Goal: Task Accomplishment & Management: Manage account settings

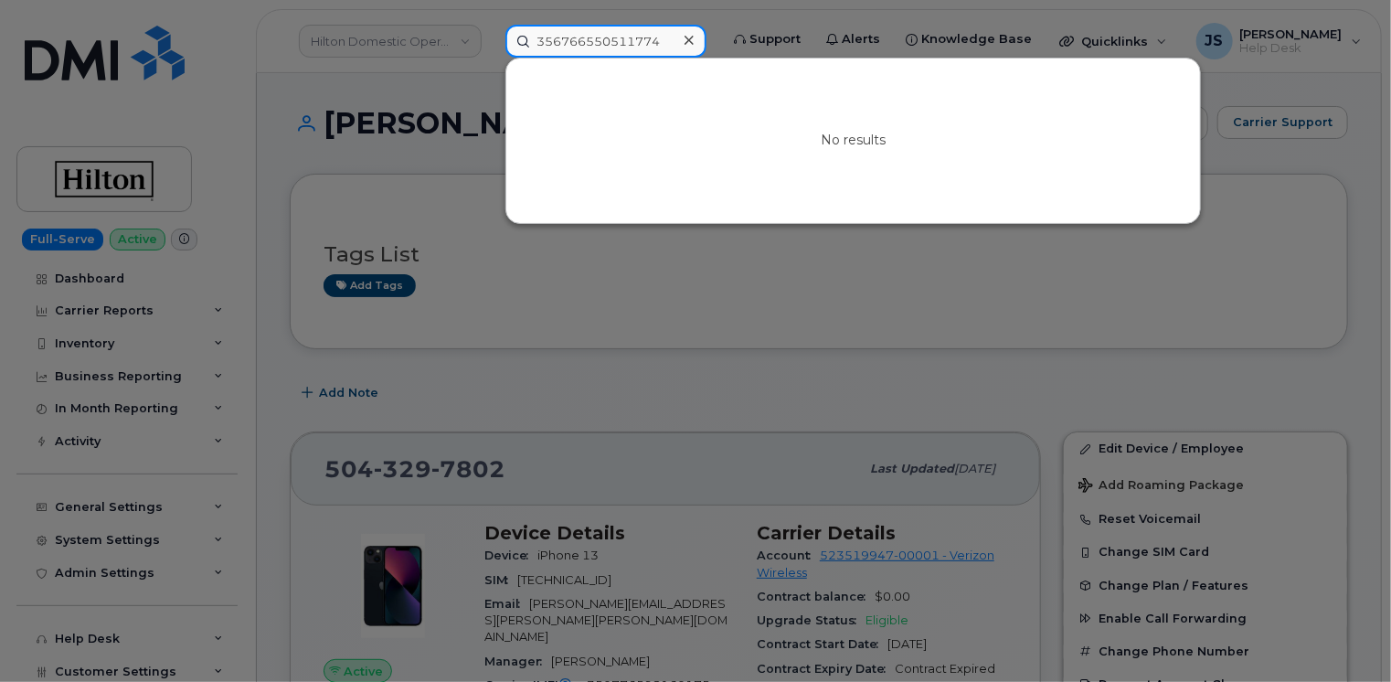
click at [601, 33] on input "356766550511774" at bounding box center [605, 41] width 201 height 33
paste input "763417"
click at [572, 27] on input "356766550763417" at bounding box center [605, 41] width 201 height 33
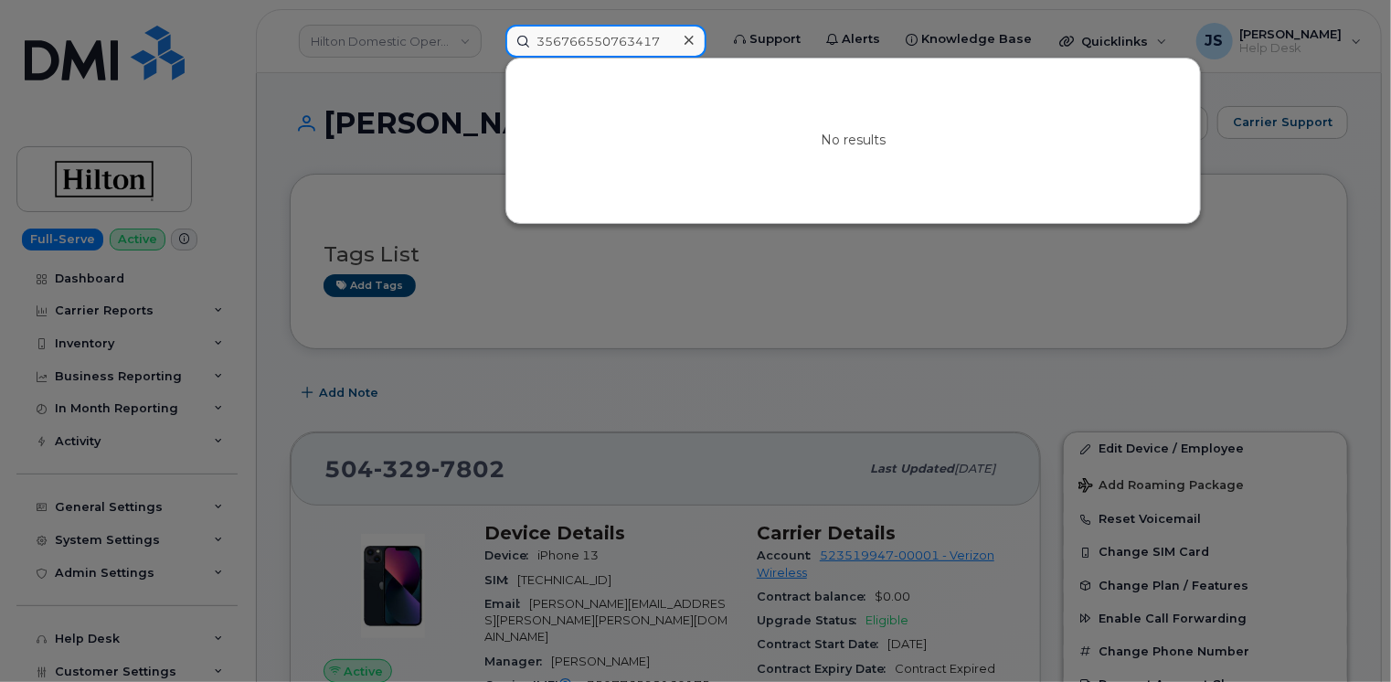
paste input "216-205-7450"
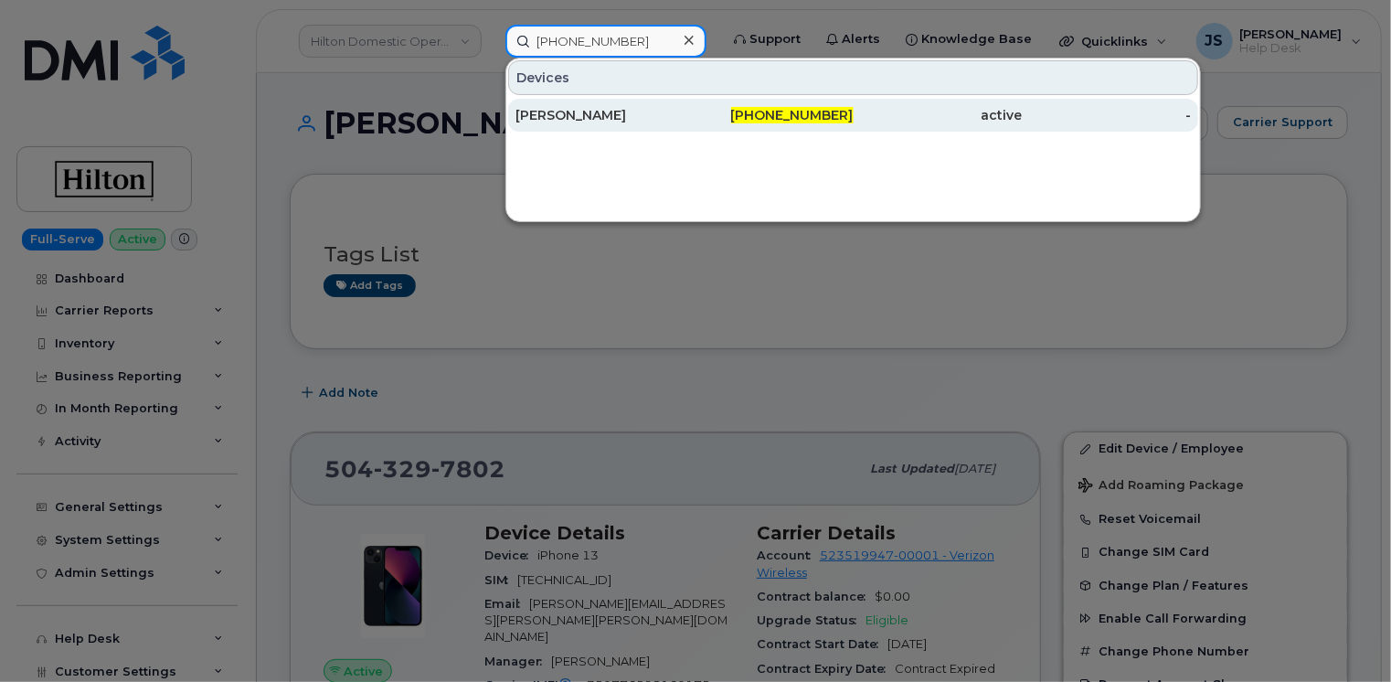
type input "216-205-7450"
click at [588, 118] on div "[PERSON_NAME]" at bounding box center [599, 115] width 169 height 18
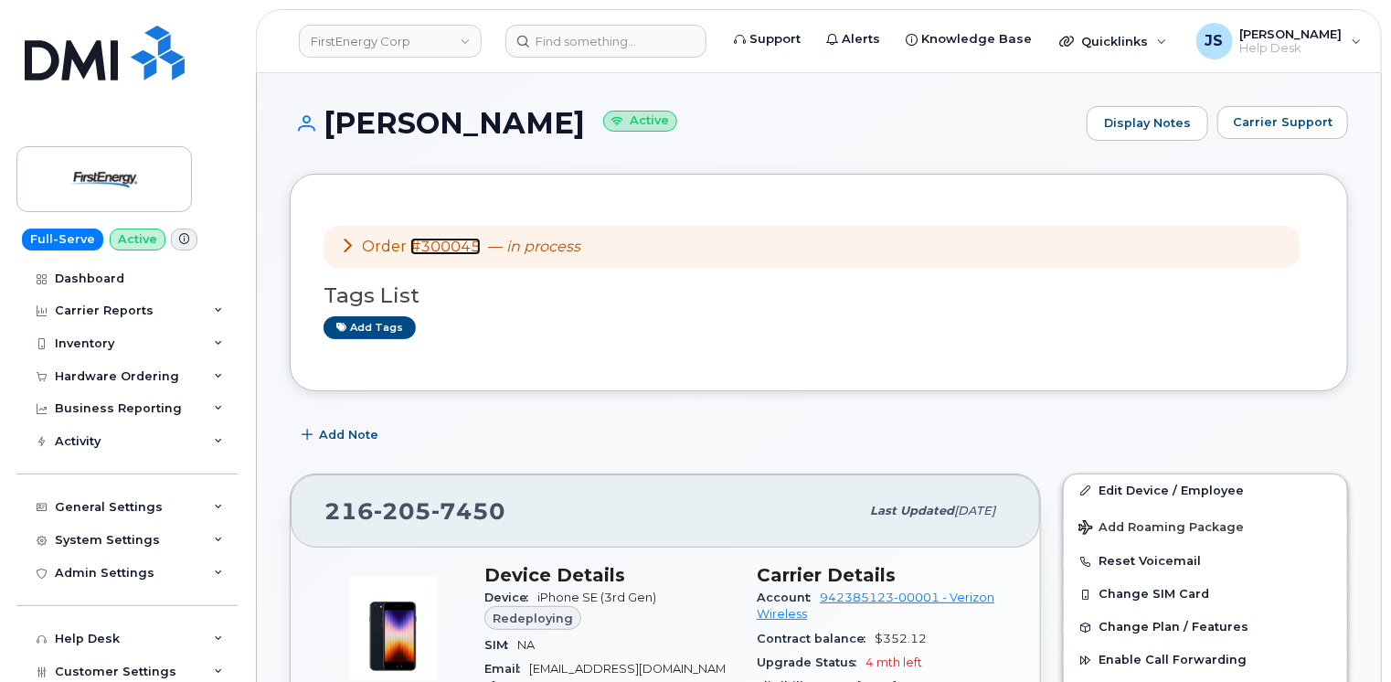
click at [454, 243] on link "#300045" at bounding box center [445, 246] width 70 height 17
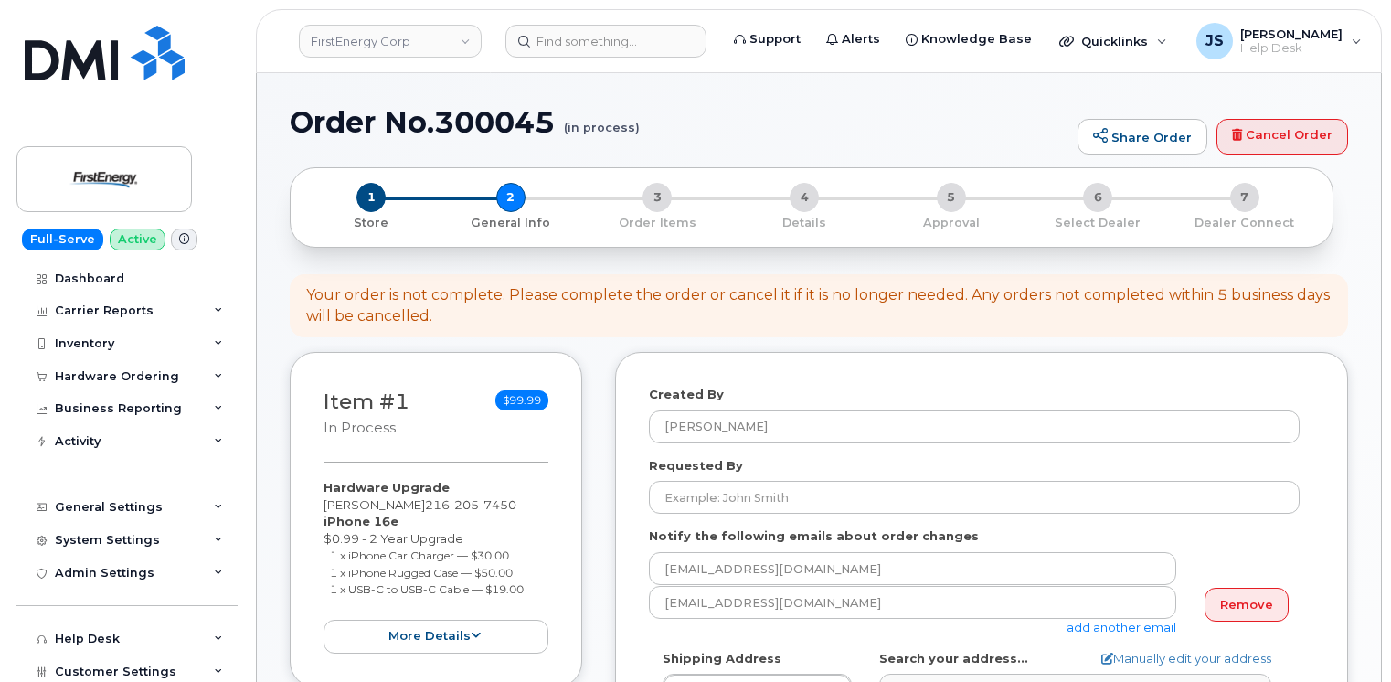
select select
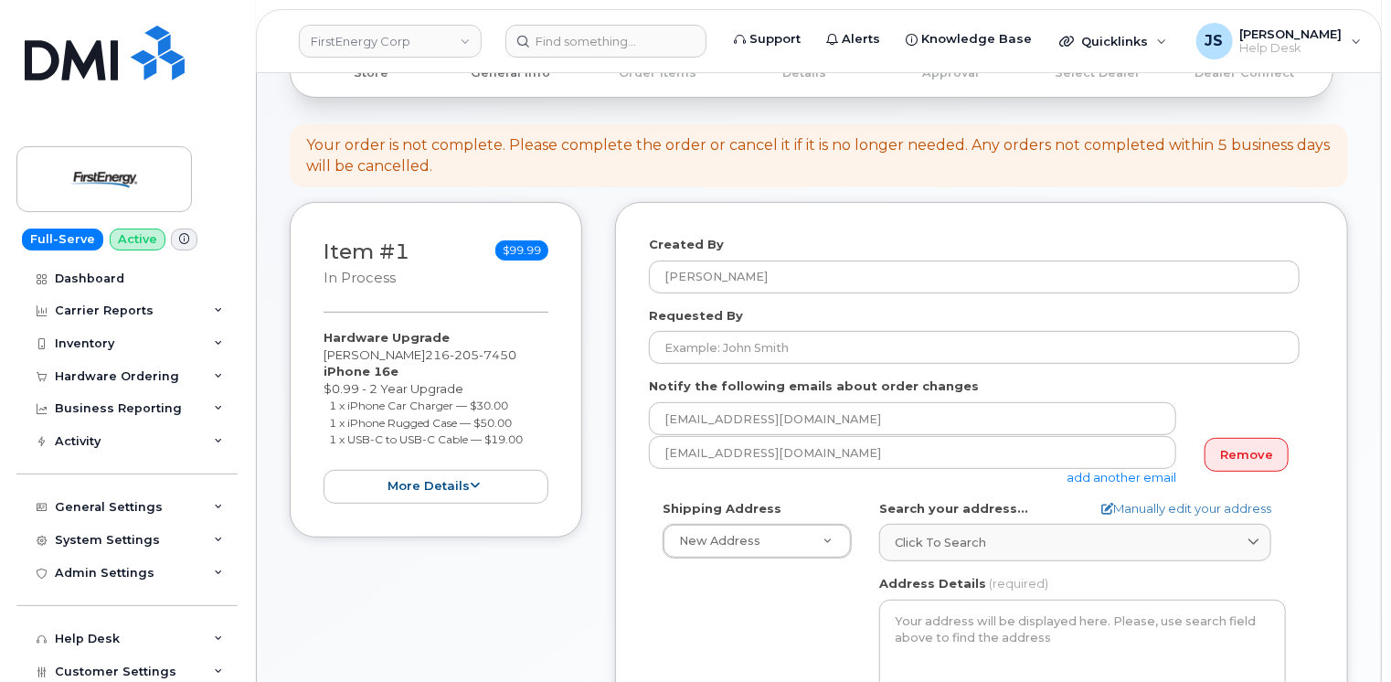
scroll to position [183, 0]
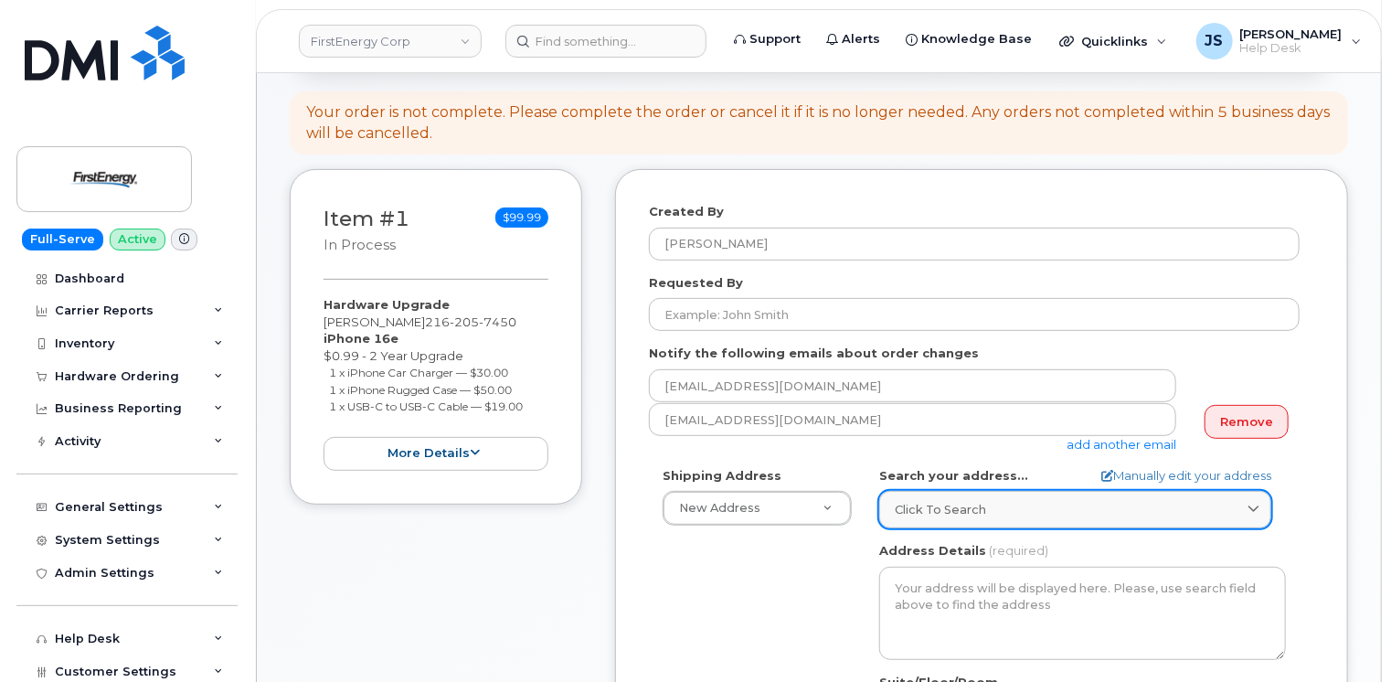
click at [983, 506] on div "Click to search" at bounding box center [1075, 509] width 361 height 17
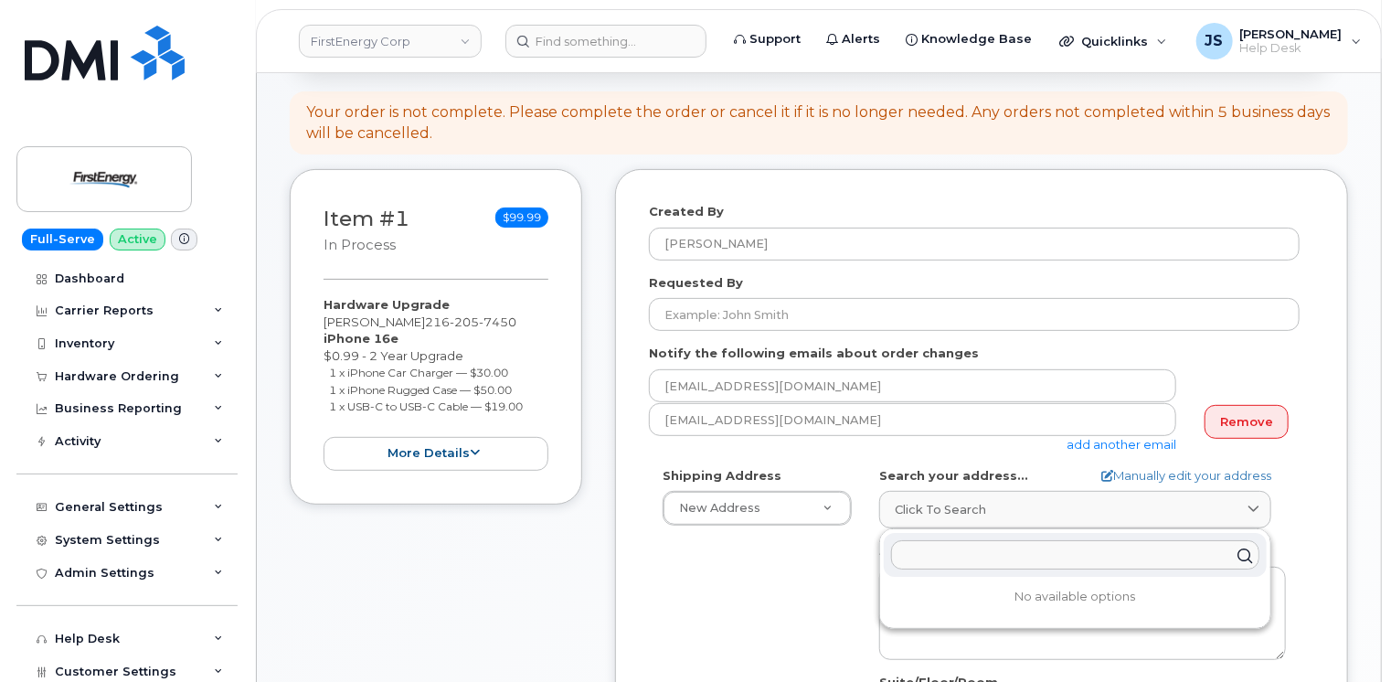
paste input "3601 Ridge Rd"
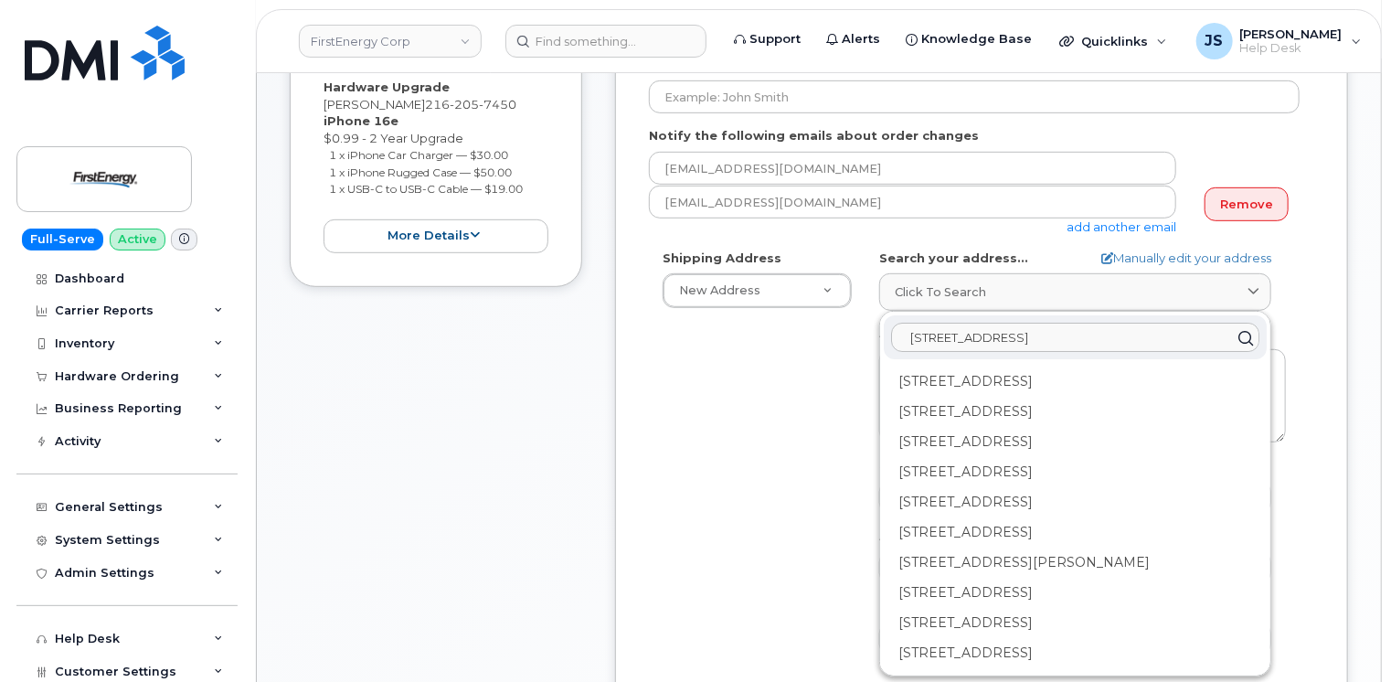
scroll to position [457, 0]
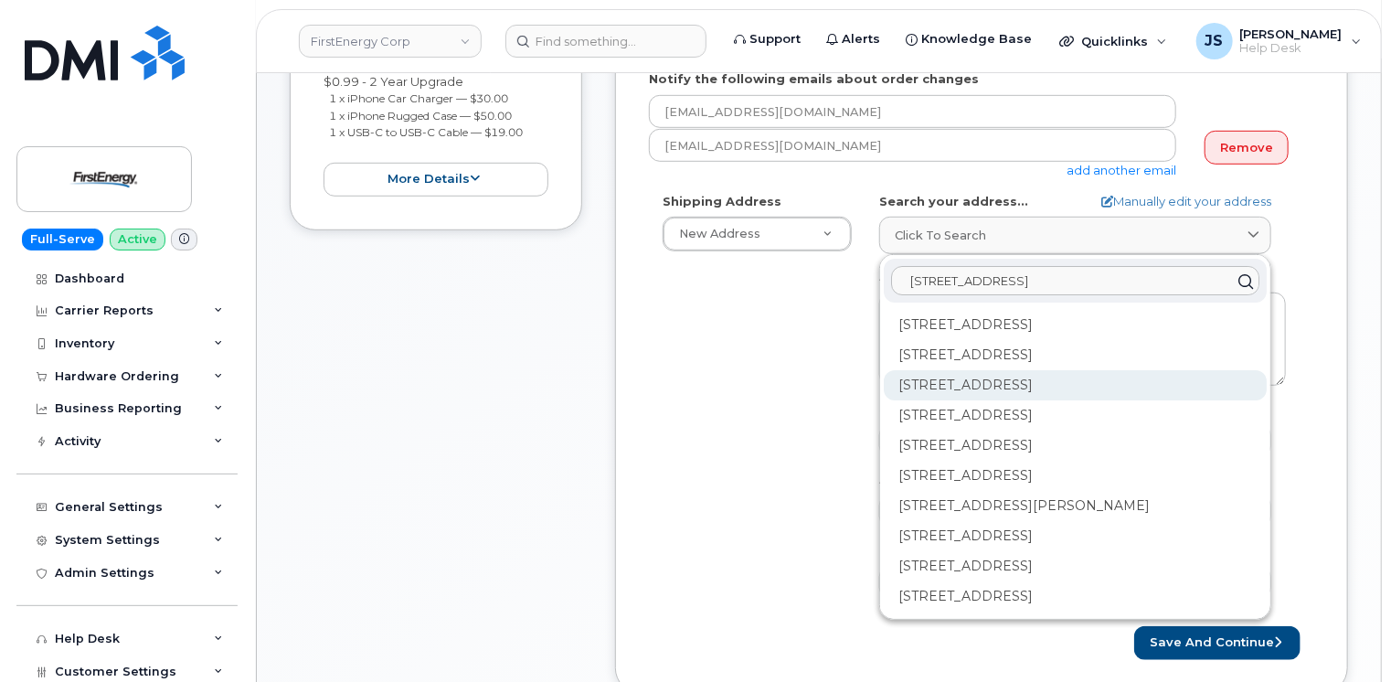
type input "3601 Ridge Rd"
click at [922, 391] on div "3601 Ridge Rd Cleveland OH 44102-5445" at bounding box center [1075, 385] width 383 height 30
select select
type textarea "3601 Ridge Rd CLEVELAND OH 44102-5445 UNITED STATES"
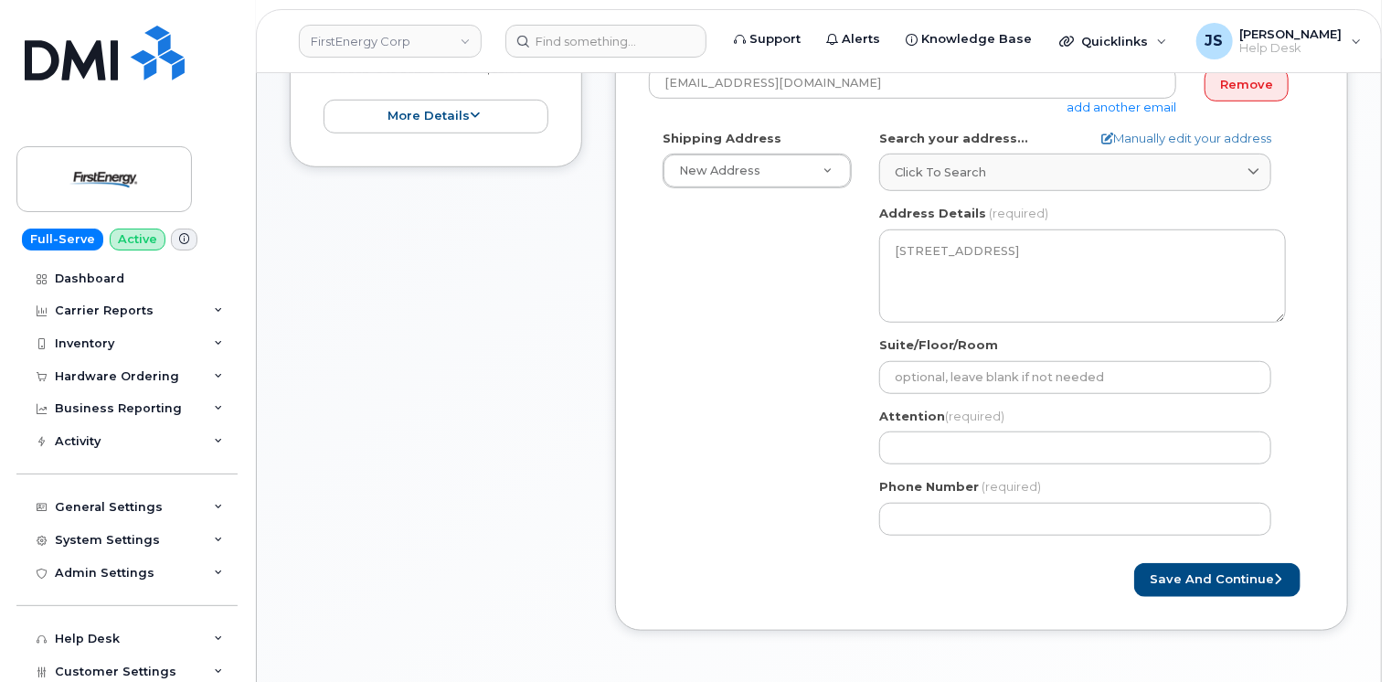
scroll to position [548, 0]
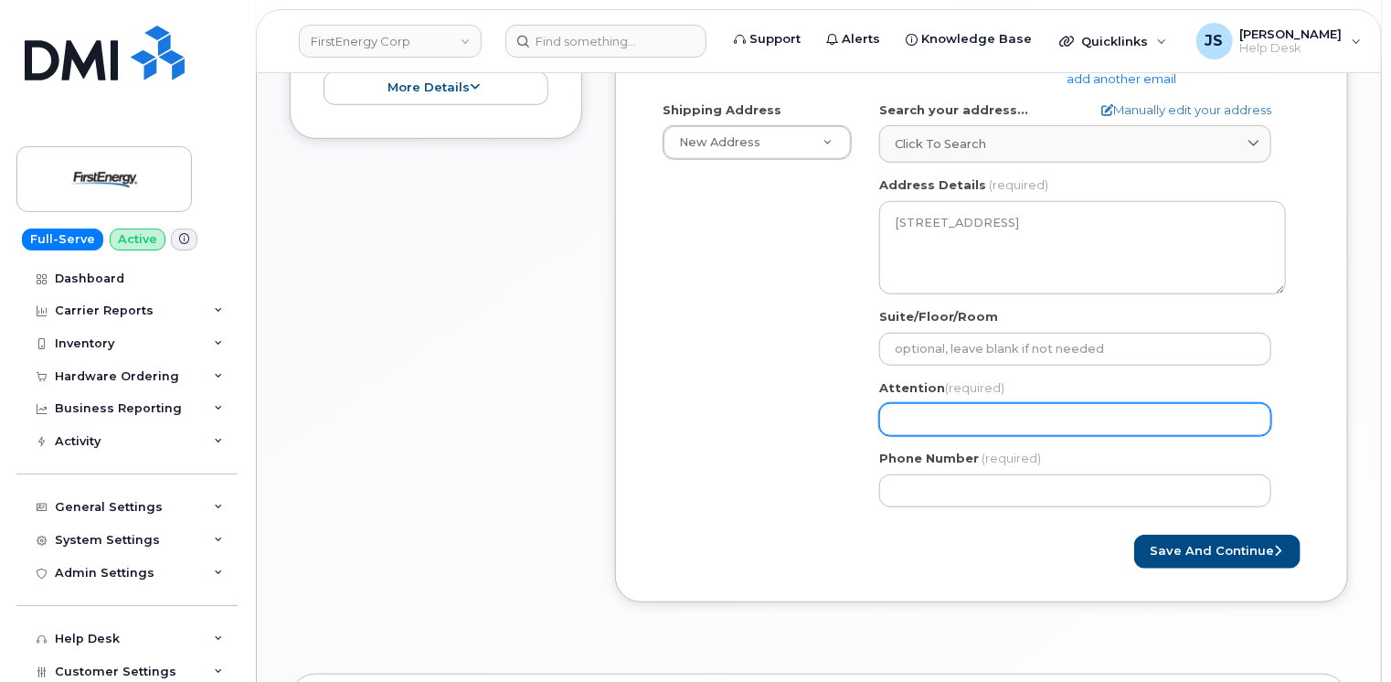
click at [953, 411] on input "Attention (required)" at bounding box center [1075, 419] width 392 height 33
select select
type input "J"
select select
type input "Ja"
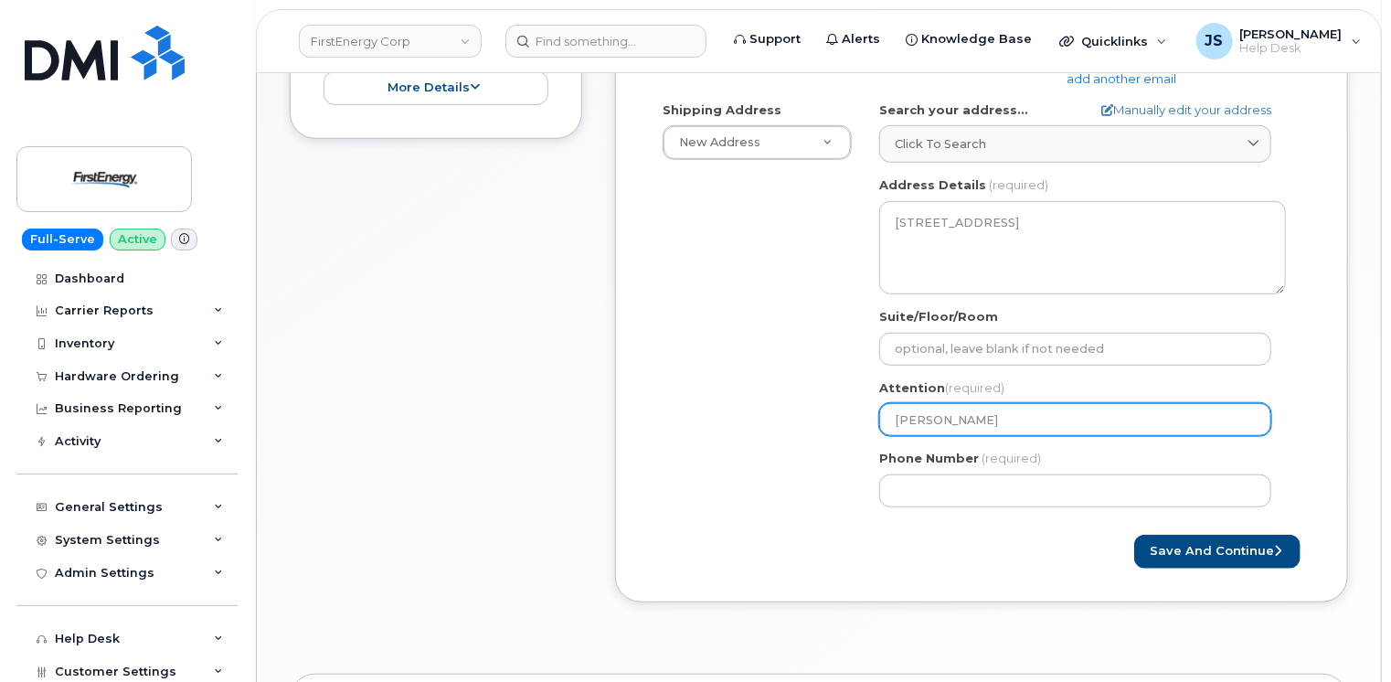
select select
type input "Jaso"
select select
type input "Jason"
select select
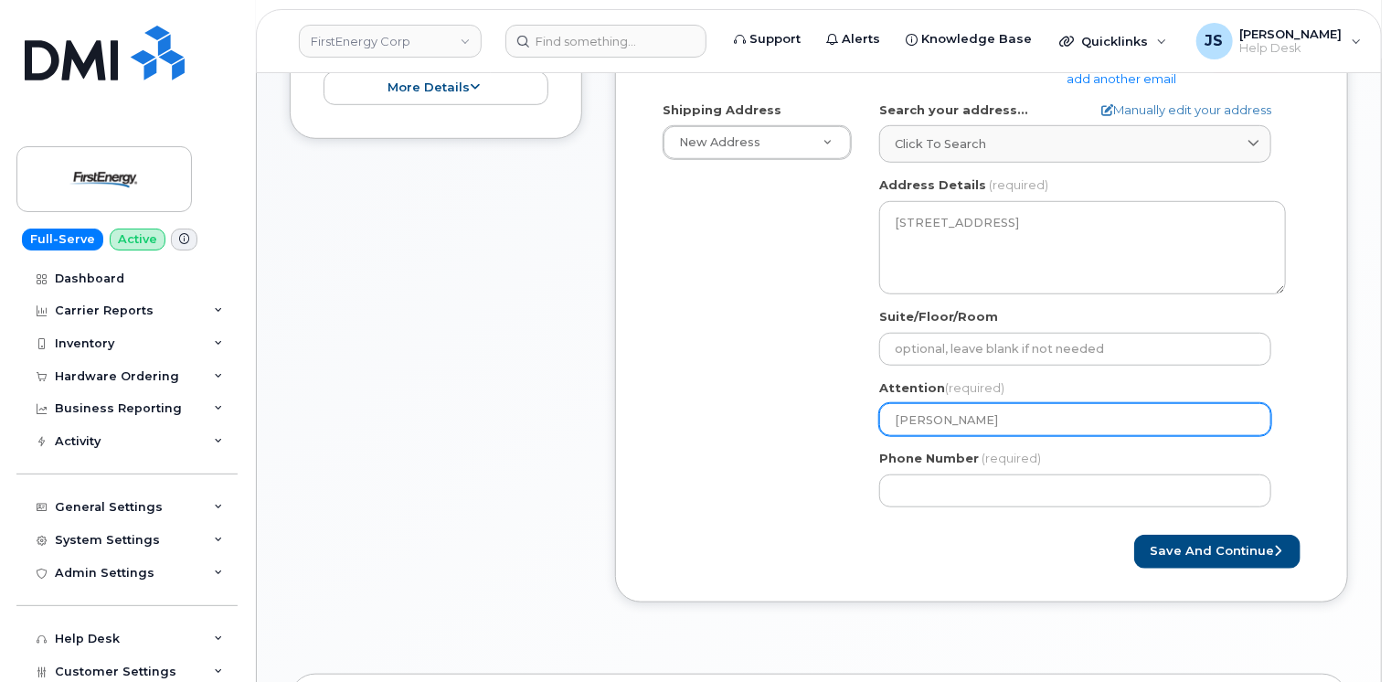
type input "Jason J"
select select
type input "Jason J B"
select select
type input "Jason J Bor"
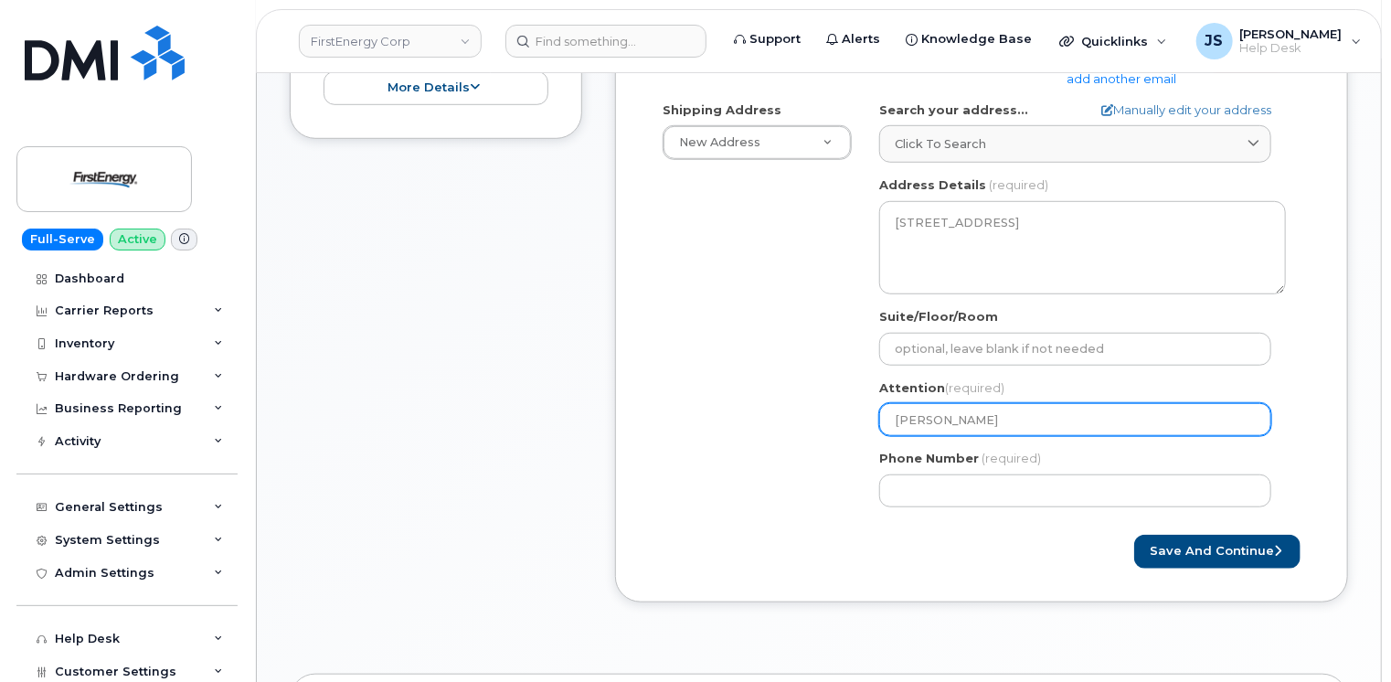
select select
type input "Jason J Bo"
select select
type input "Jason J B"
select select
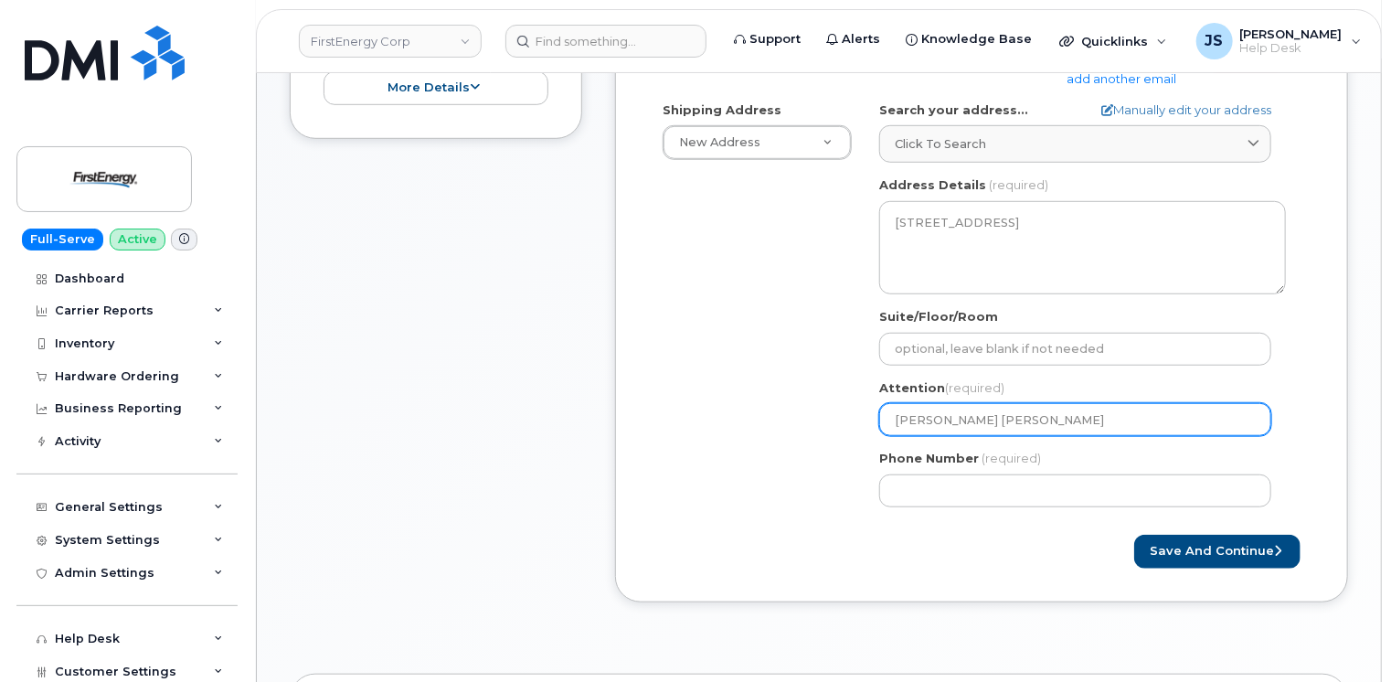
type input "Jason J Br"
select select
type input "Jason J Bro"
select select
type input "Jason J Brow"
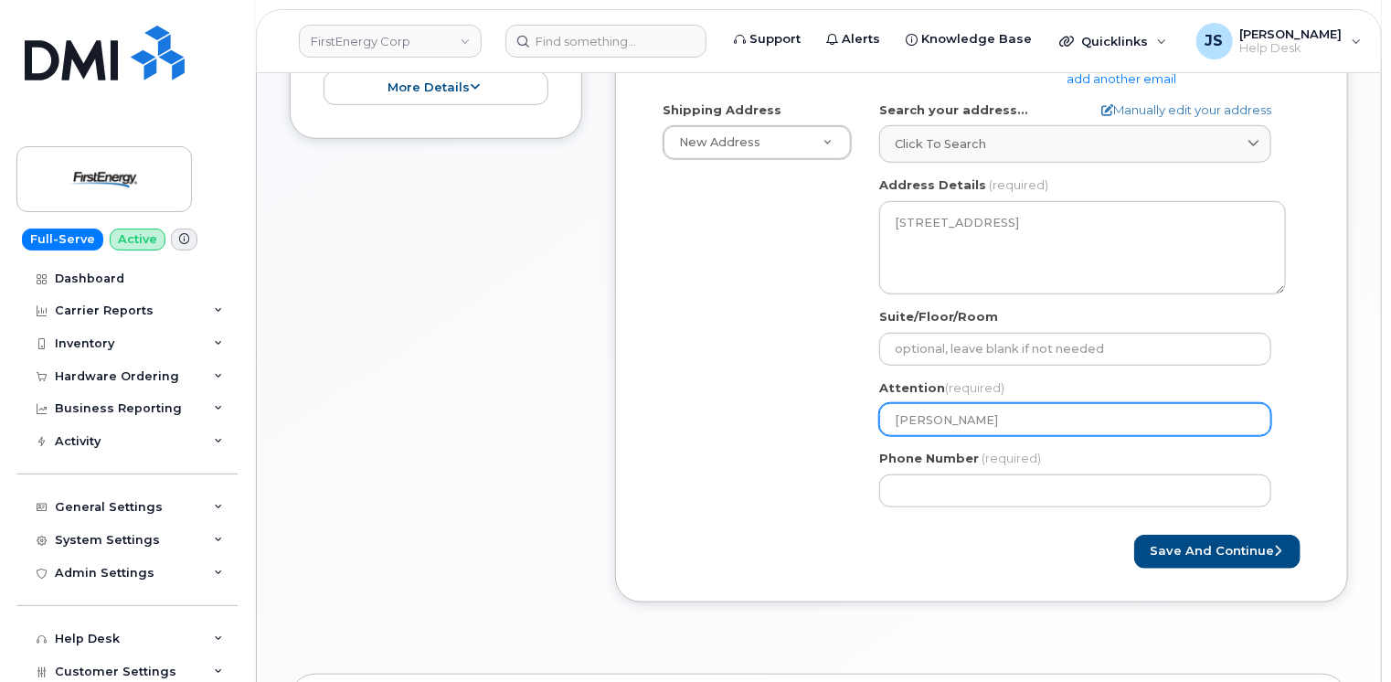
select select
type input "[PERSON_NAME]"
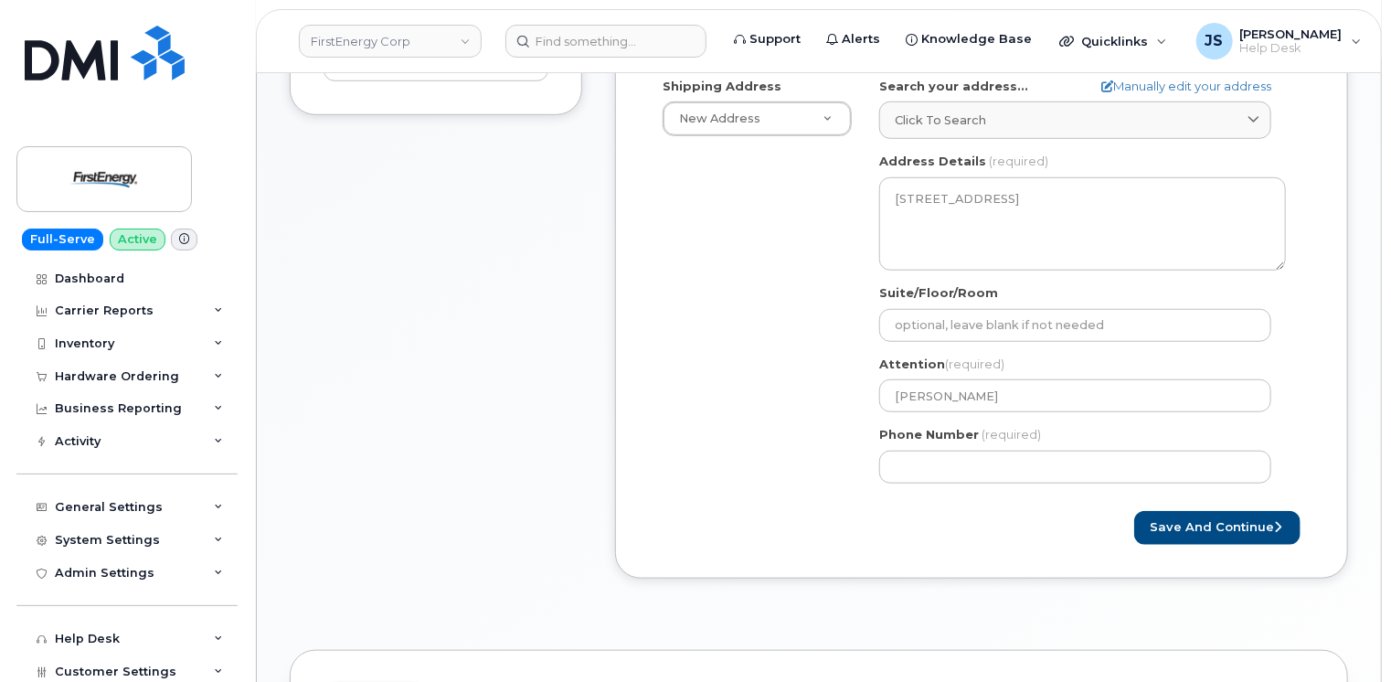
scroll to position [640, 0]
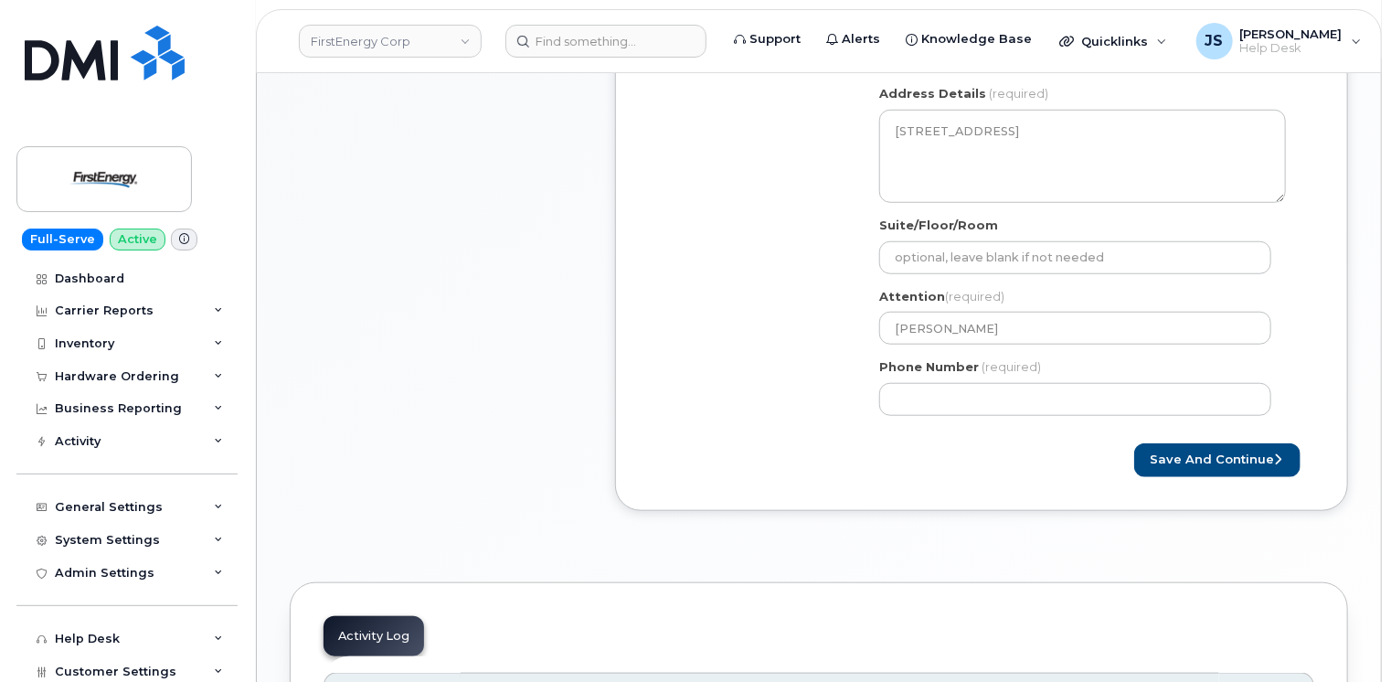
click at [929, 378] on div "Phone Number (required)" at bounding box center [1082, 387] width 407 height 58
click at [929, 393] on input "Phone Number" at bounding box center [1075, 399] width 392 height 33
click at [954, 398] on input "Phone Number" at bounding box center [1075, 399] width 392 height 33
select select
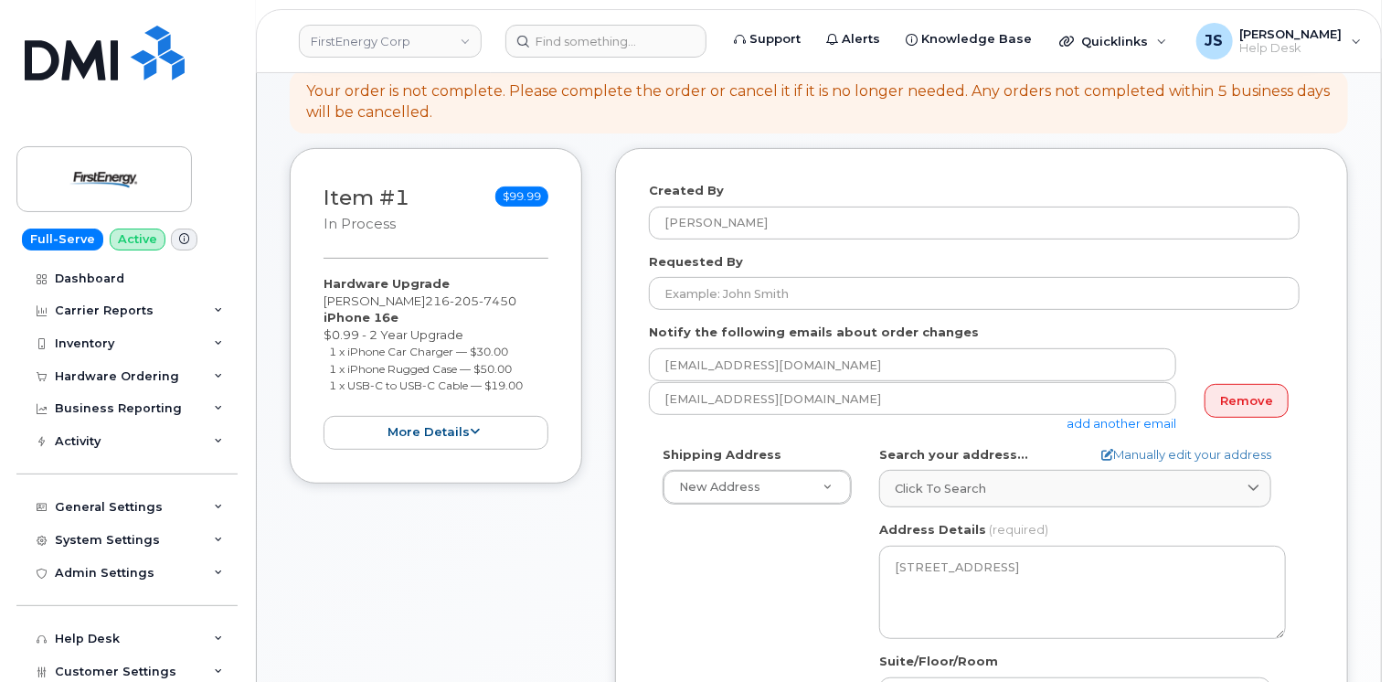
scroll to position [183, 0]
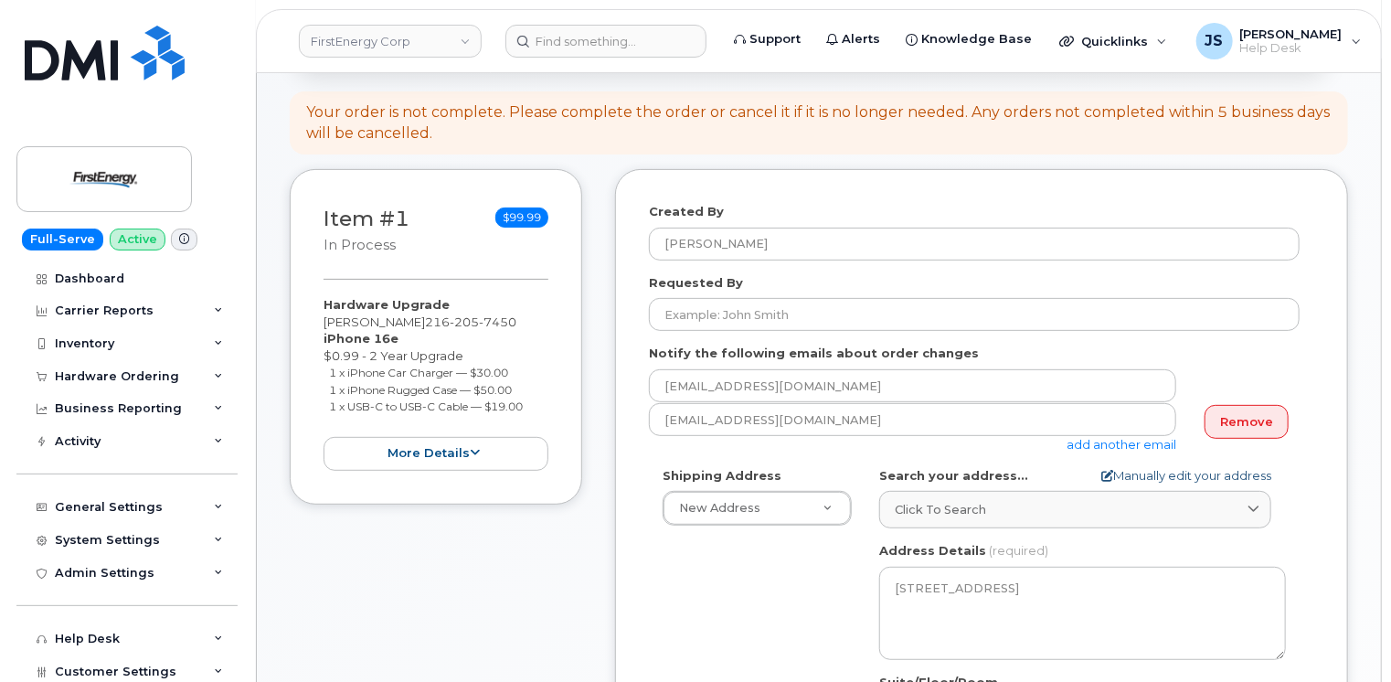
type input "2162057450"
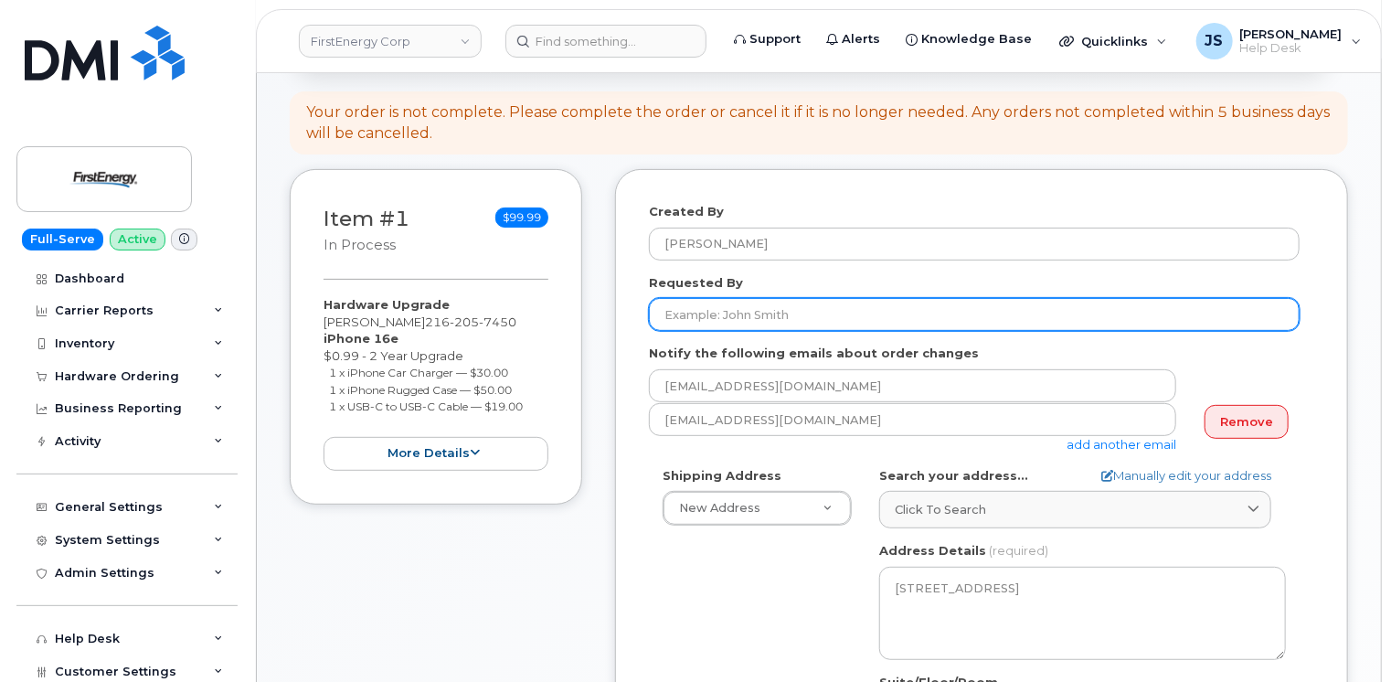
paste input "CS0790784"
type input "CS0790784 - This will be a full retail approval request"
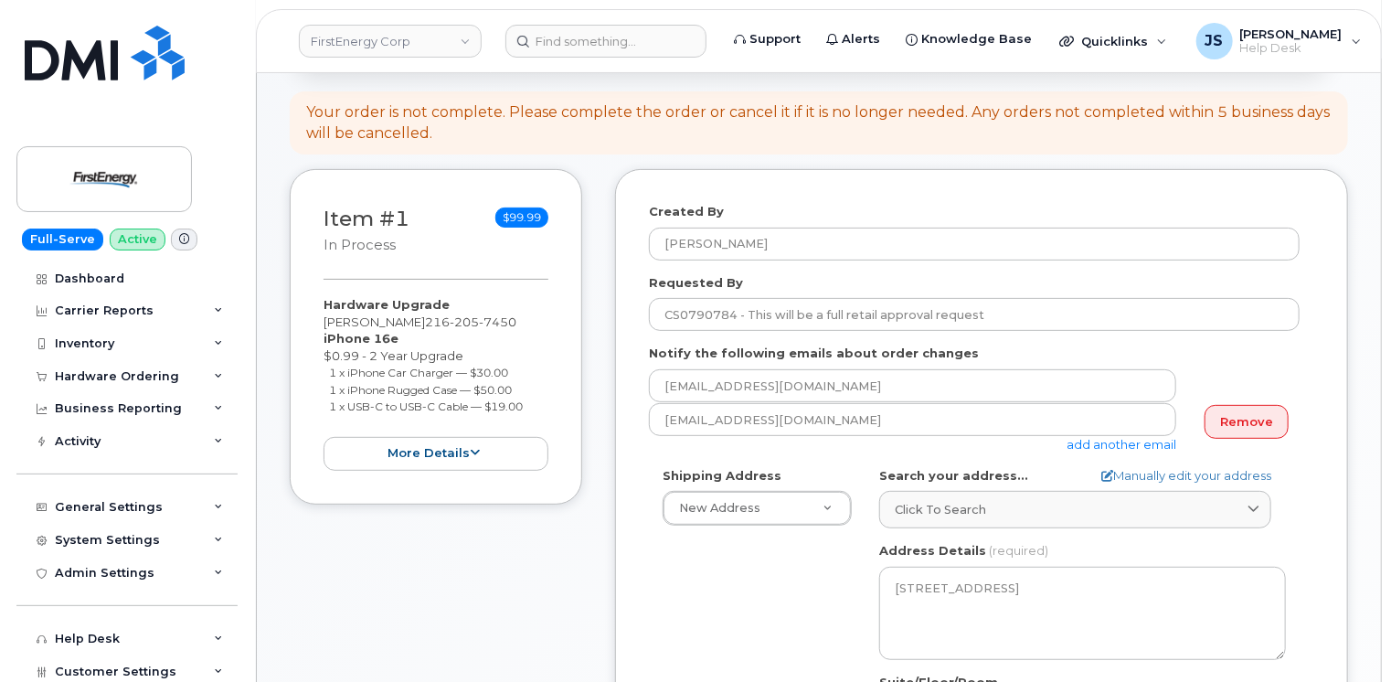
click at [585, 496] on div "Item #1 in process $99.99 Hardware Upgrade Jason J Brown 216 205 7450 iPhone 16…" at bounding box center [819, 581] width 1058 height 825
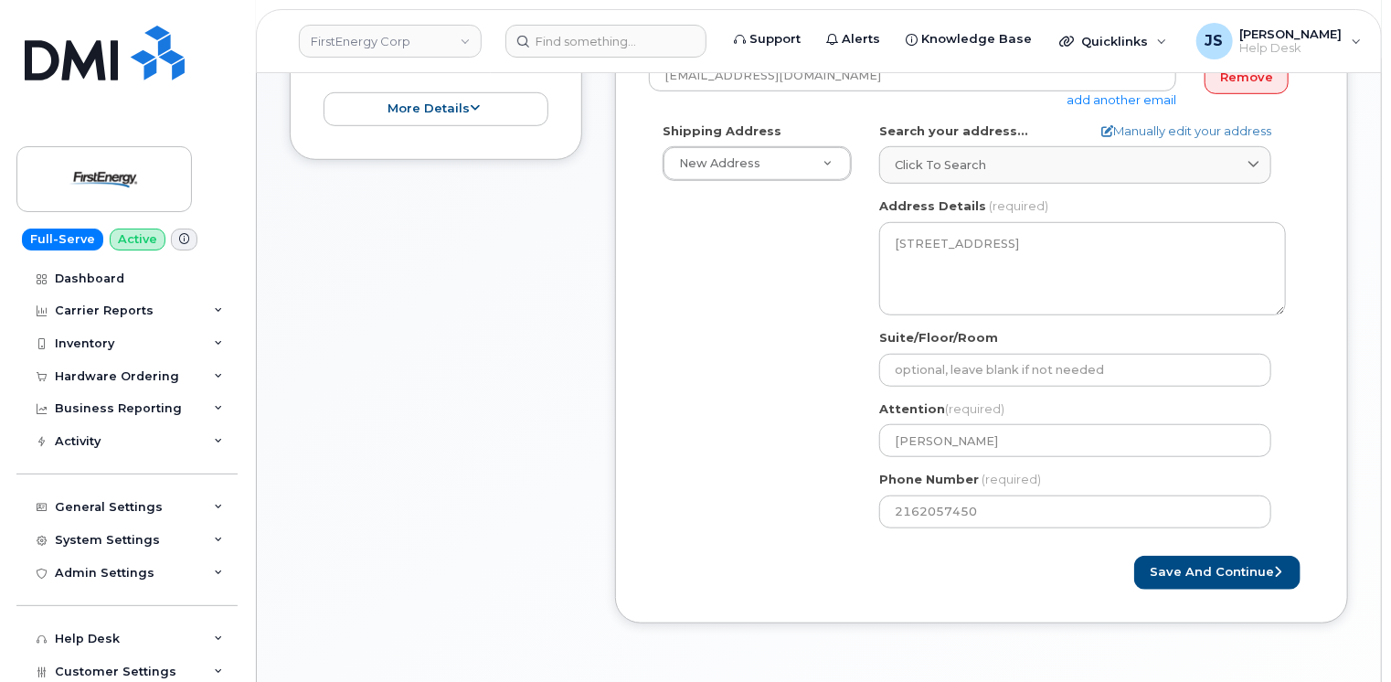
scroll to position [548, 0]
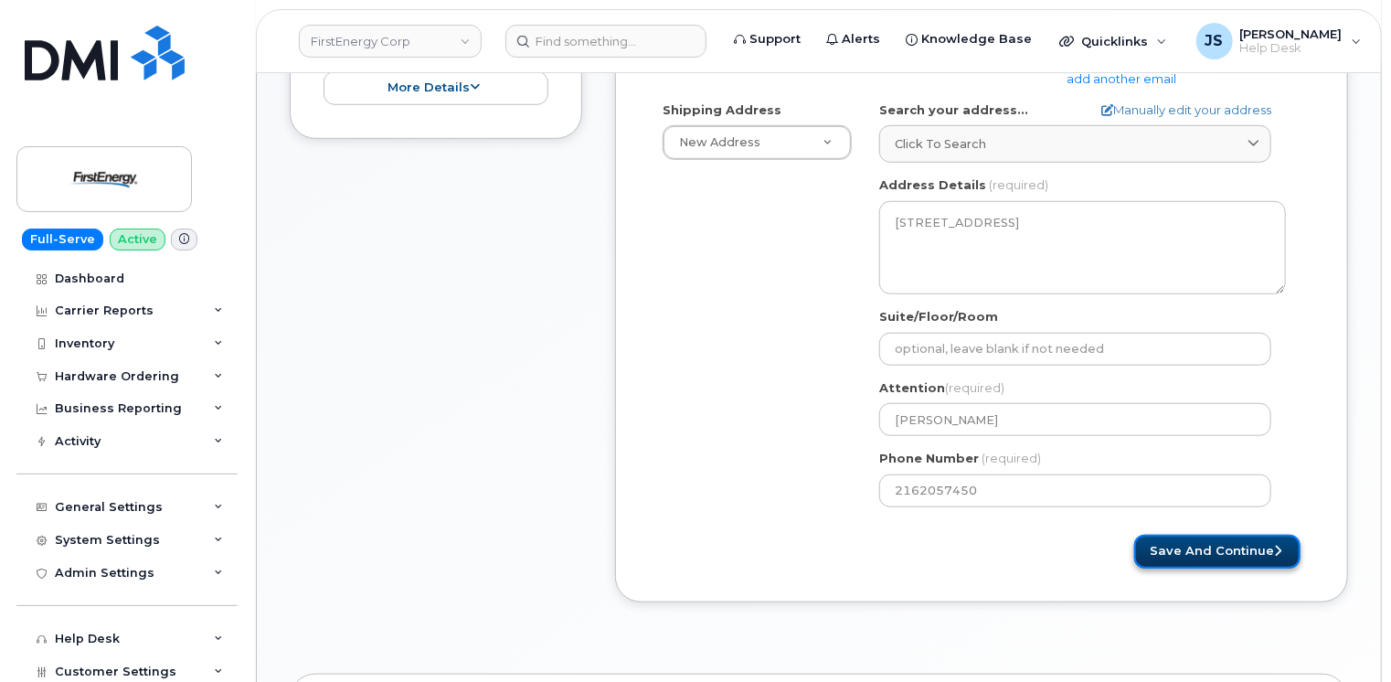
click at [1239, 539] on button "Save and Continue" at bounding box center [1217, 552] width 166 height 34
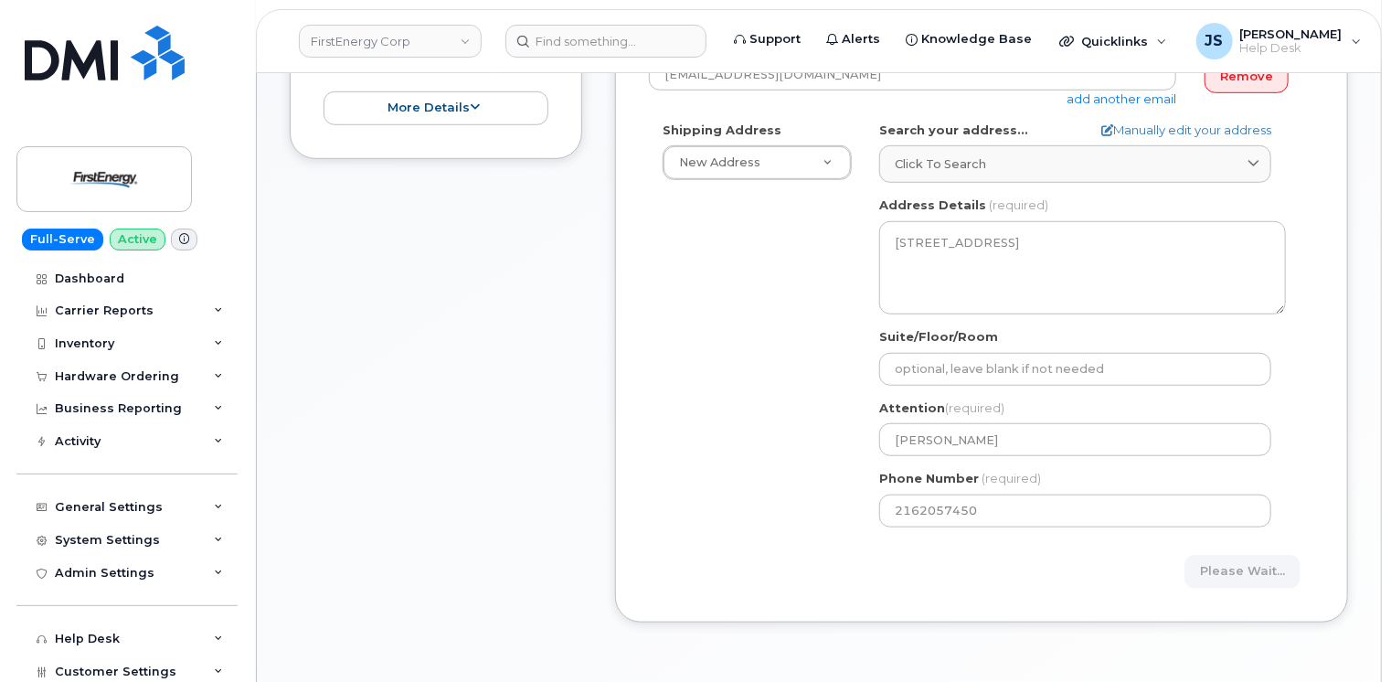
scroll to position [457, 0]
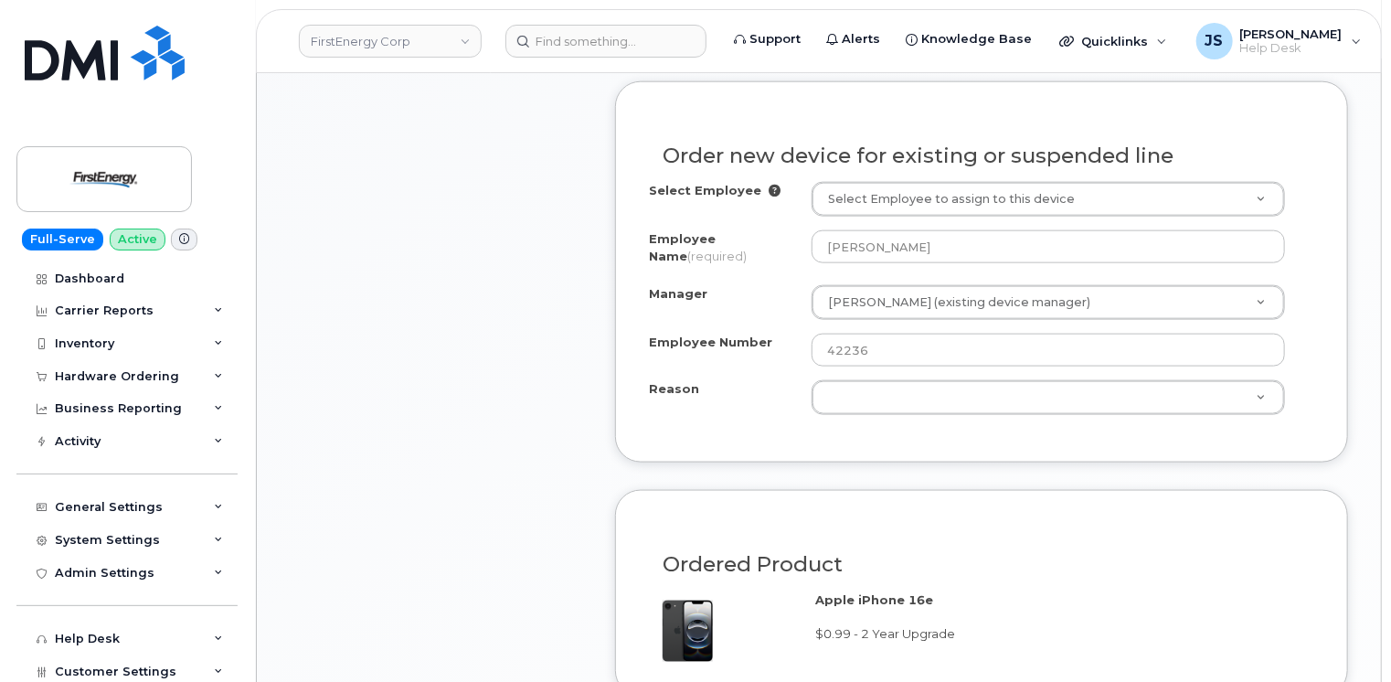
scroll to position [1097, 0]
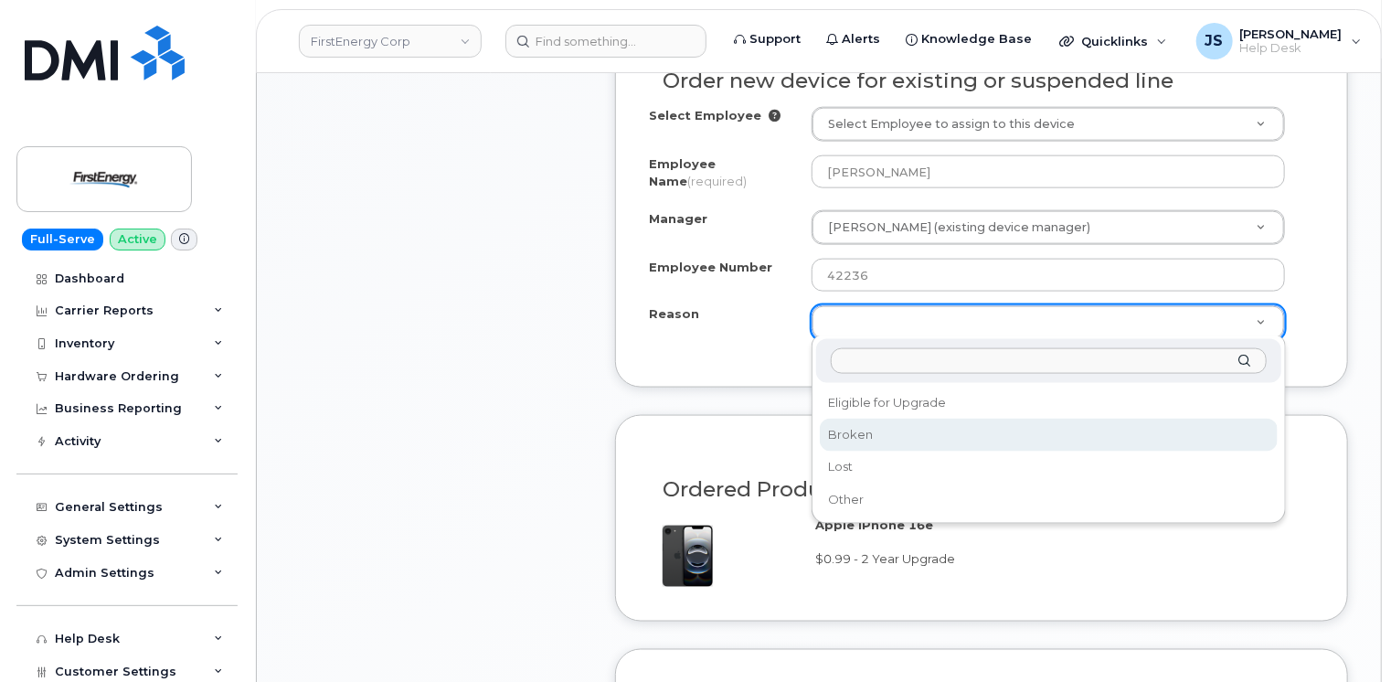
select select "broken"
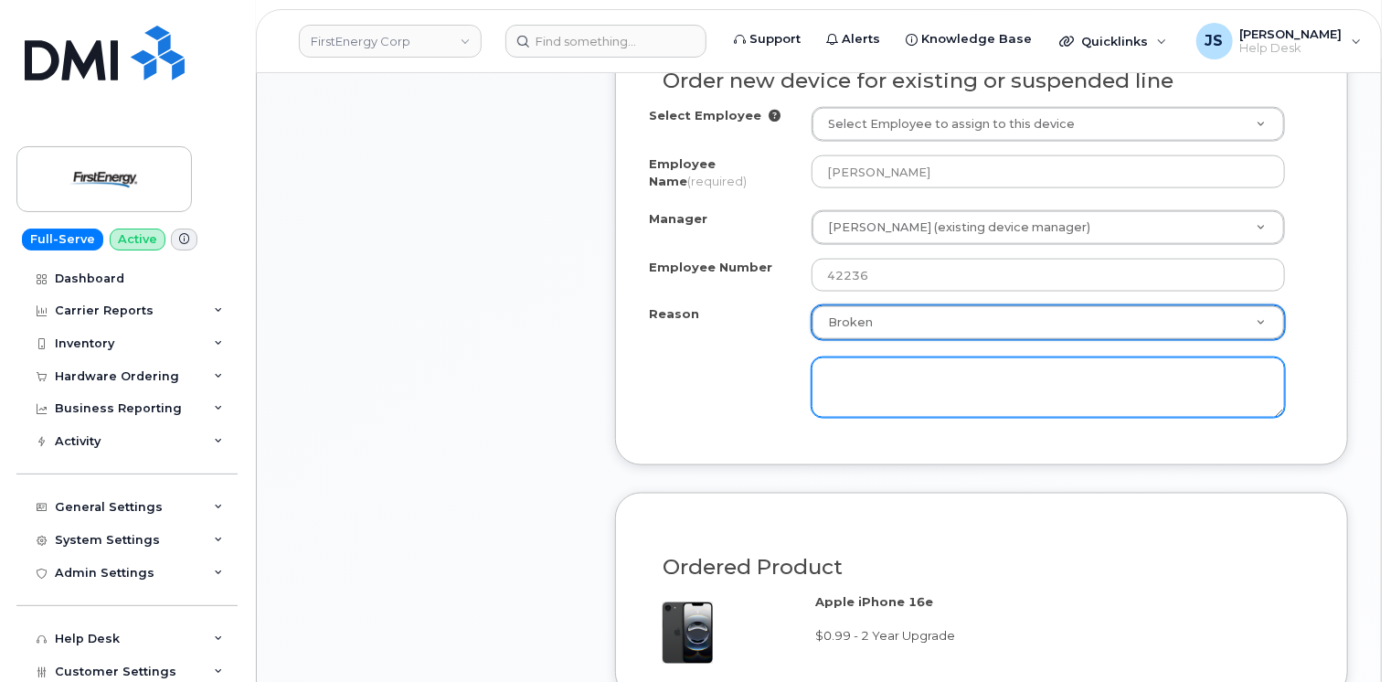
click at [866, 392] on textarea at bounding box center [1048, 387] width 473 height 60
click at [1089, 391] on textarea "Device is broken as it has a shattered screen per CS0762594. This will be a ful…" at bounding box center [1048, 387] width 473 height 60
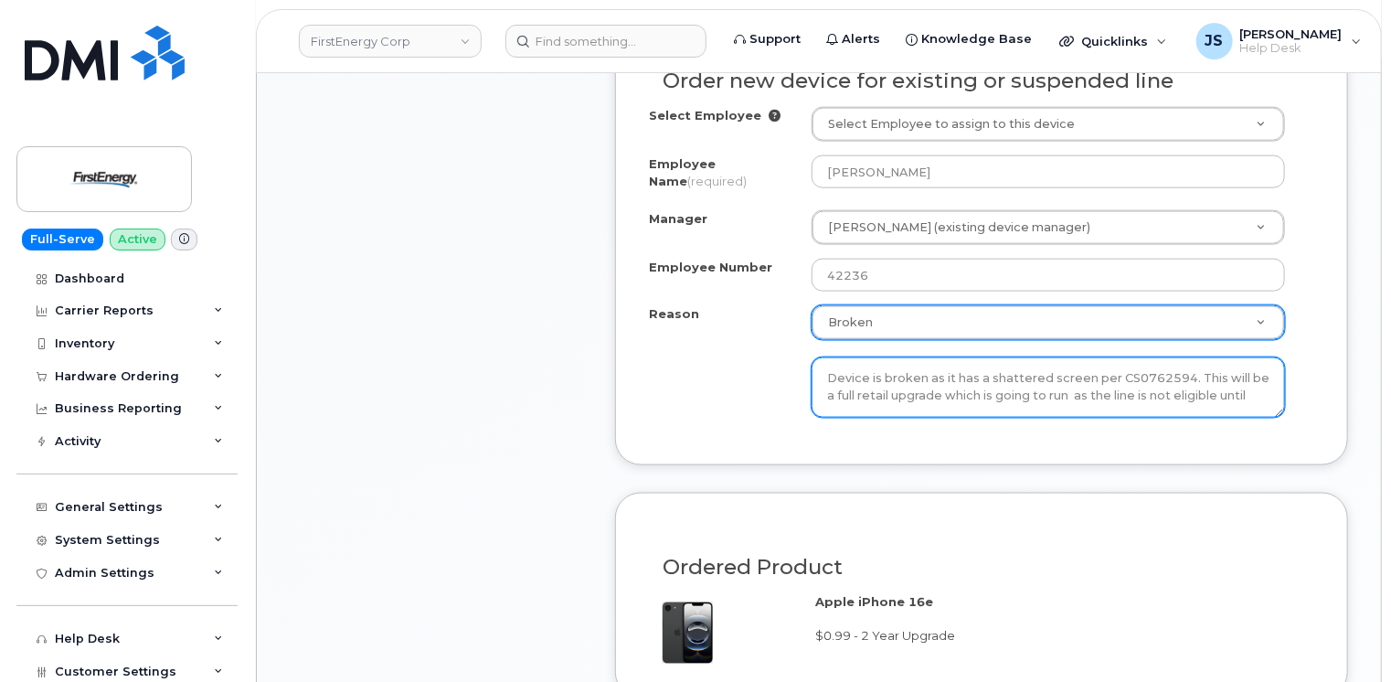
paste textarea "Jan 26, 2026"
paste textarea "$599.99"
click at [1071, 391] on textarea "Device is broken as it has a shattered screen per CS0762594. This will be a ful…" at bounding box center [1048, 387] width 473 height 60
type textarea "Device is broken as it has a shattered screen per CS0762594. This will be a ful…"
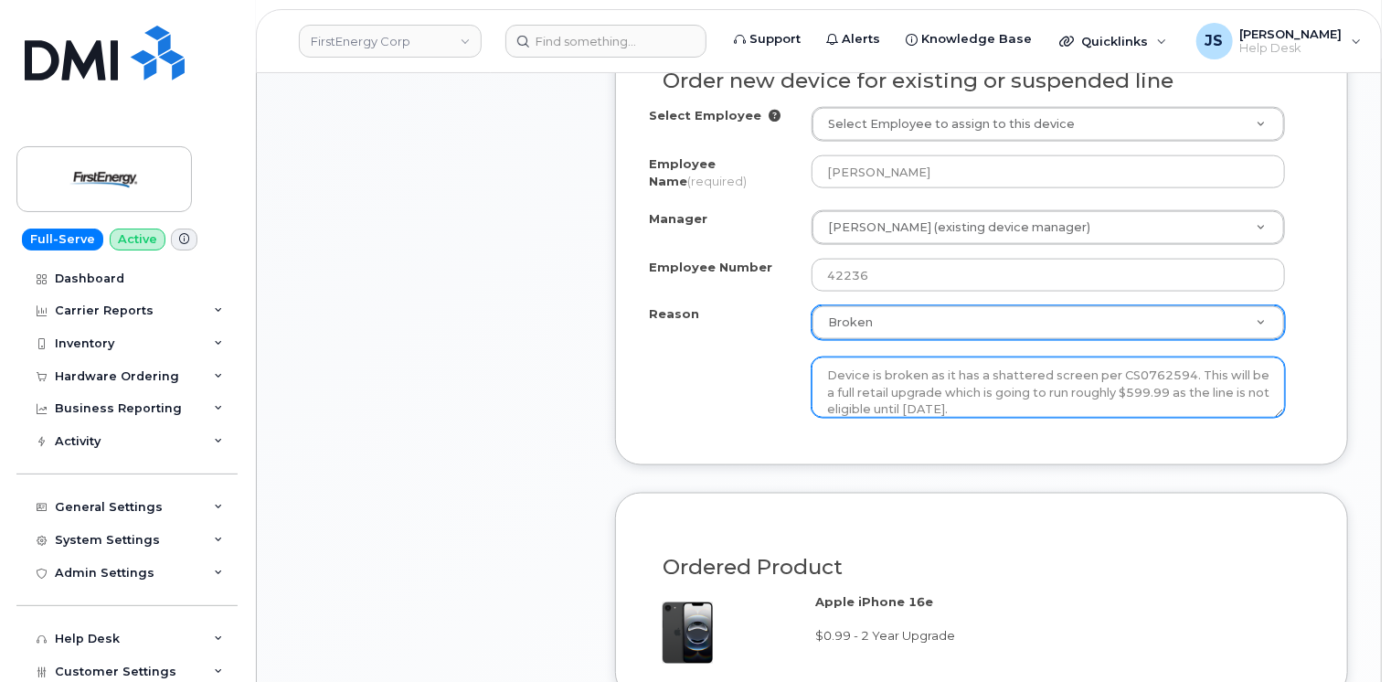
click at [724, 415] on div "Select Employee Select Employee to assign to this device Employee Name (require…" at bounding box center [981, 269] width 665 height 324
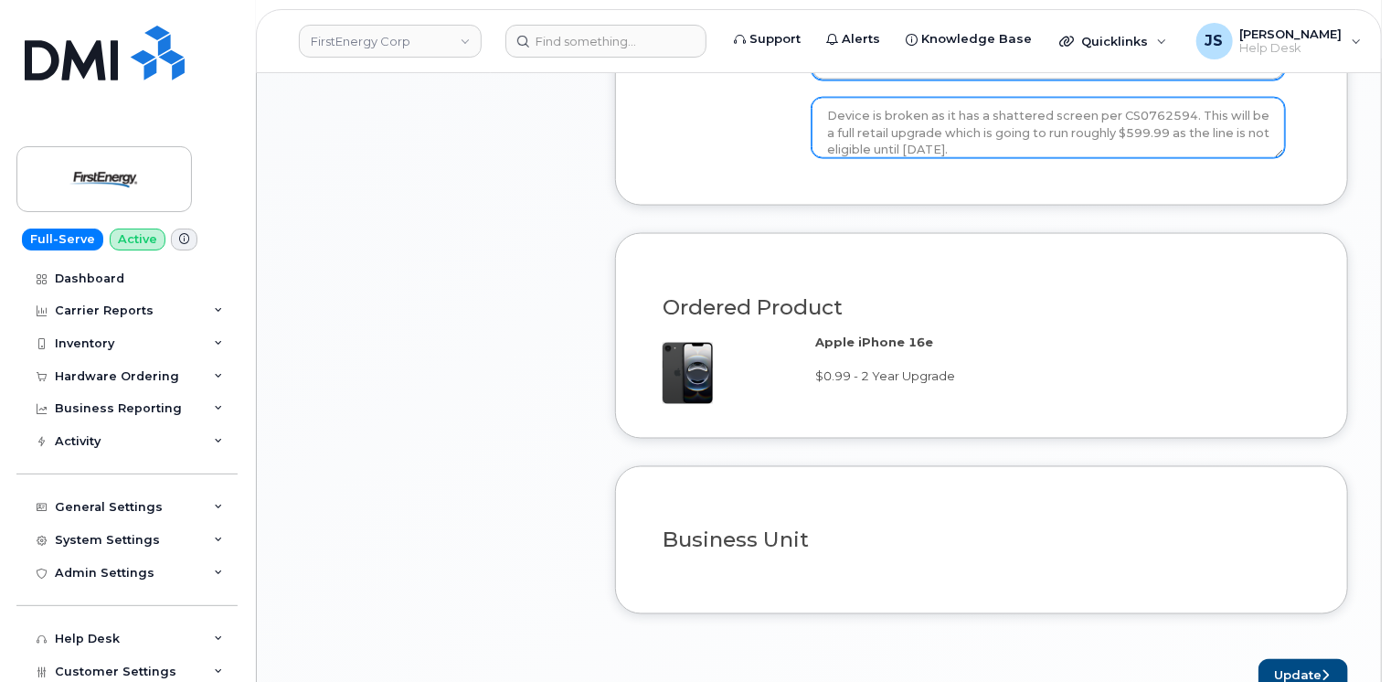
scroll to position [1462, 0]
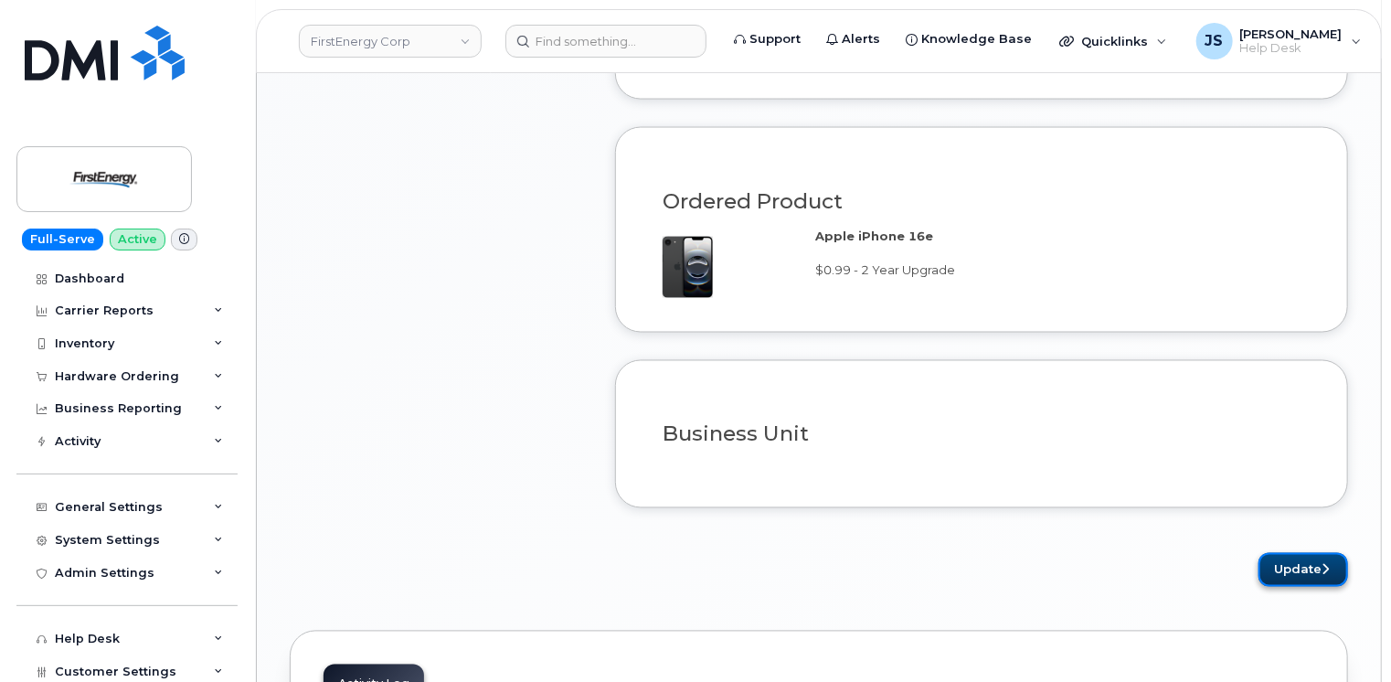
click at [1289, 559] on button "Update" at bounding box center [1304, 570] width 90 height 34
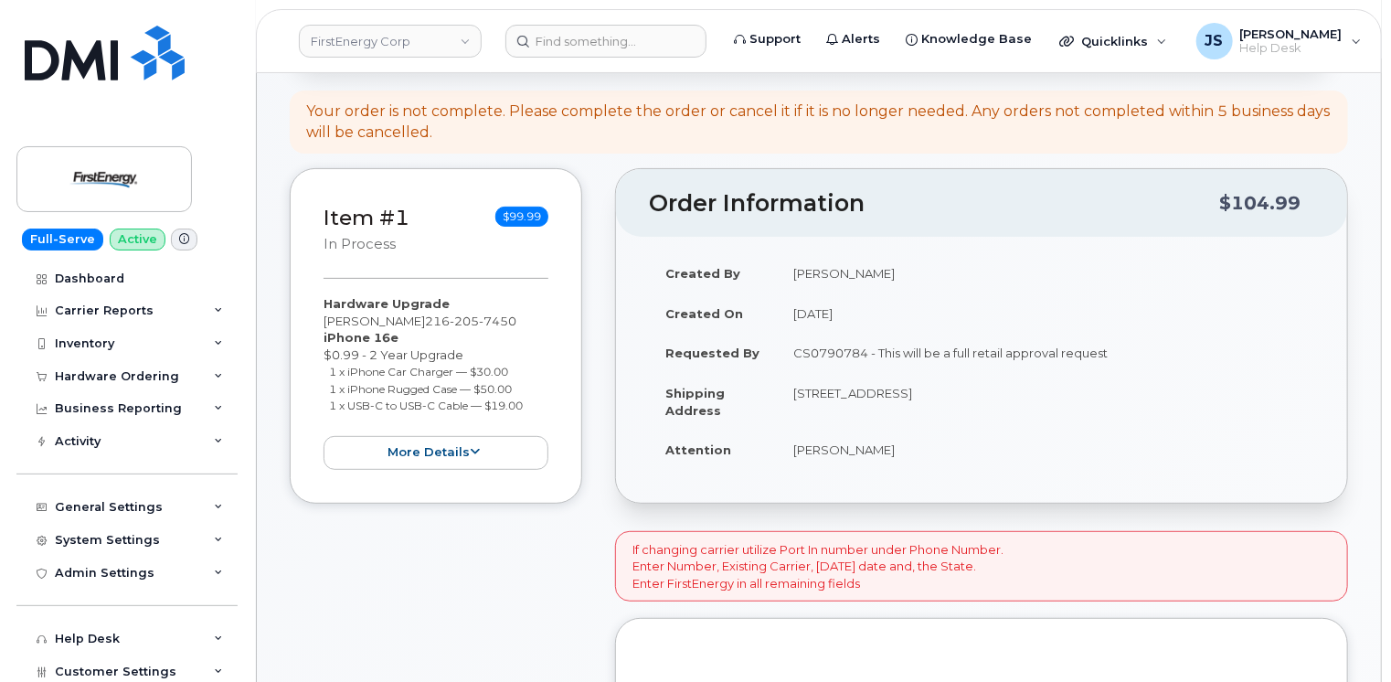
scroll to position [183, 0]
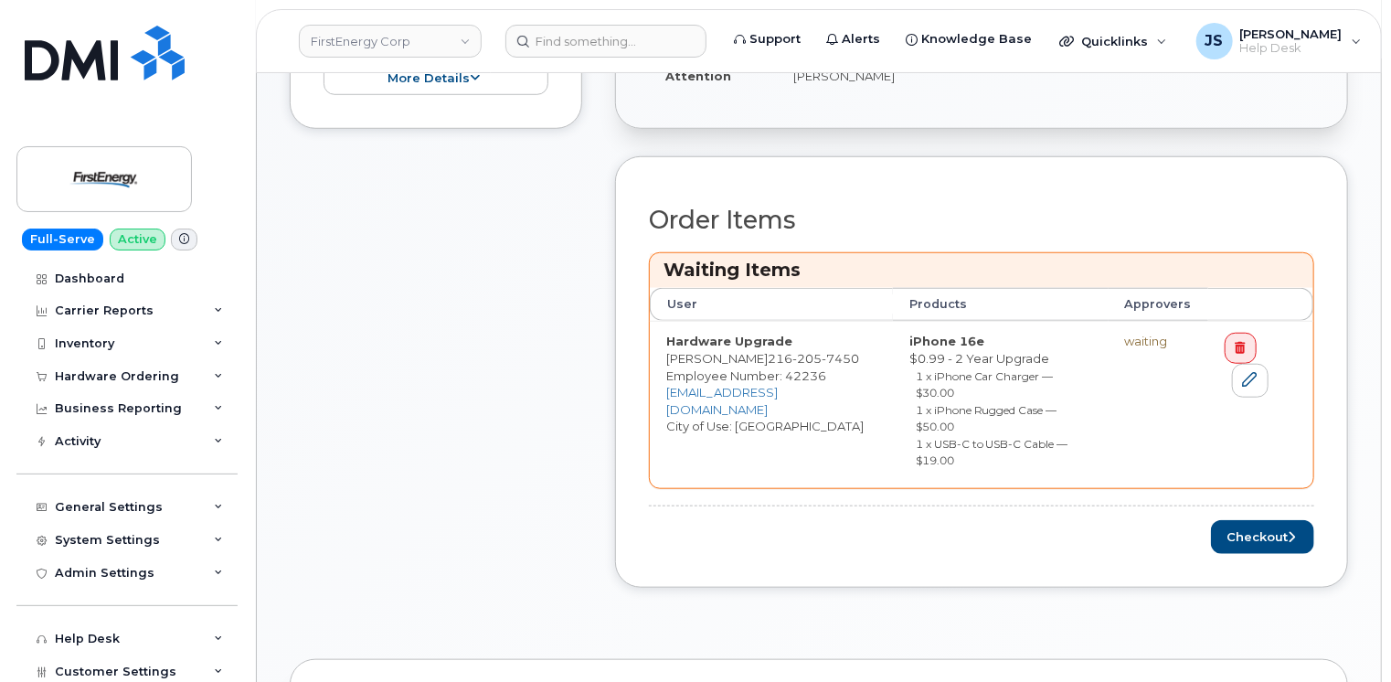
scroll to position [640, 0]
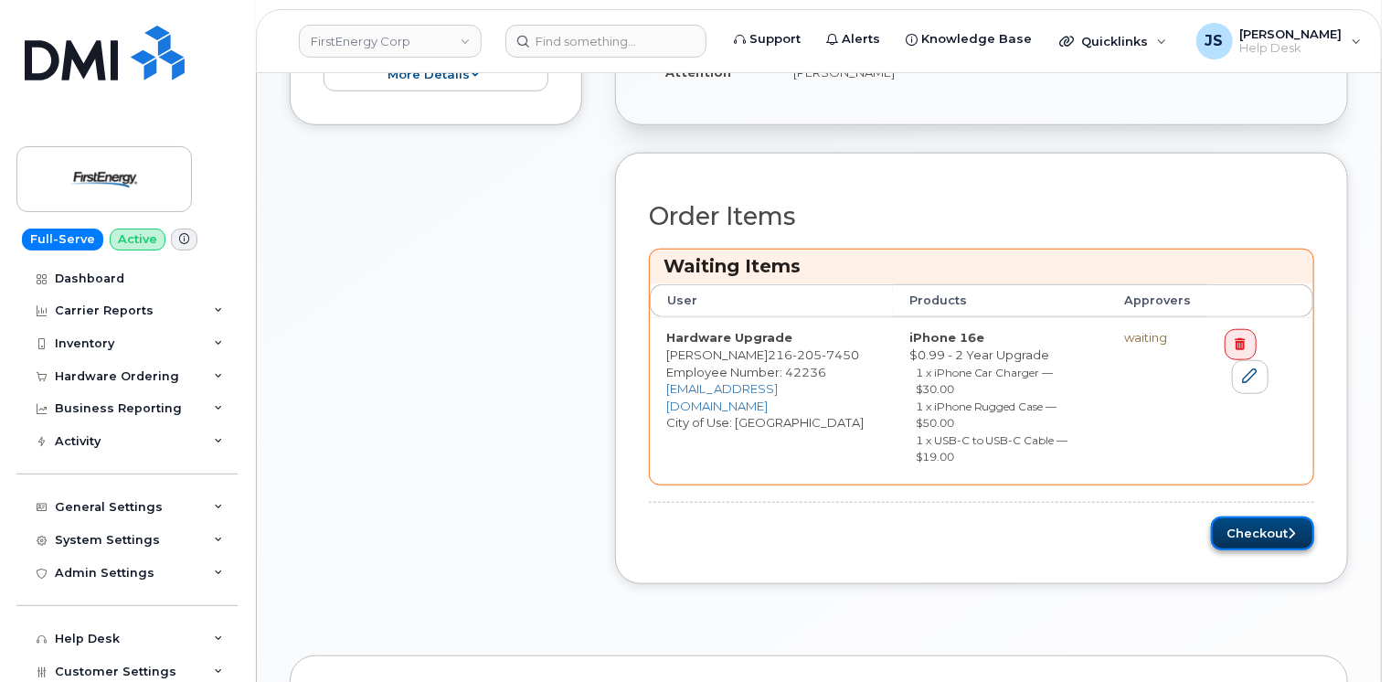
click at [1270, 516] on button "Checkout" at bounding box center [1262, 533] width 103 height 34
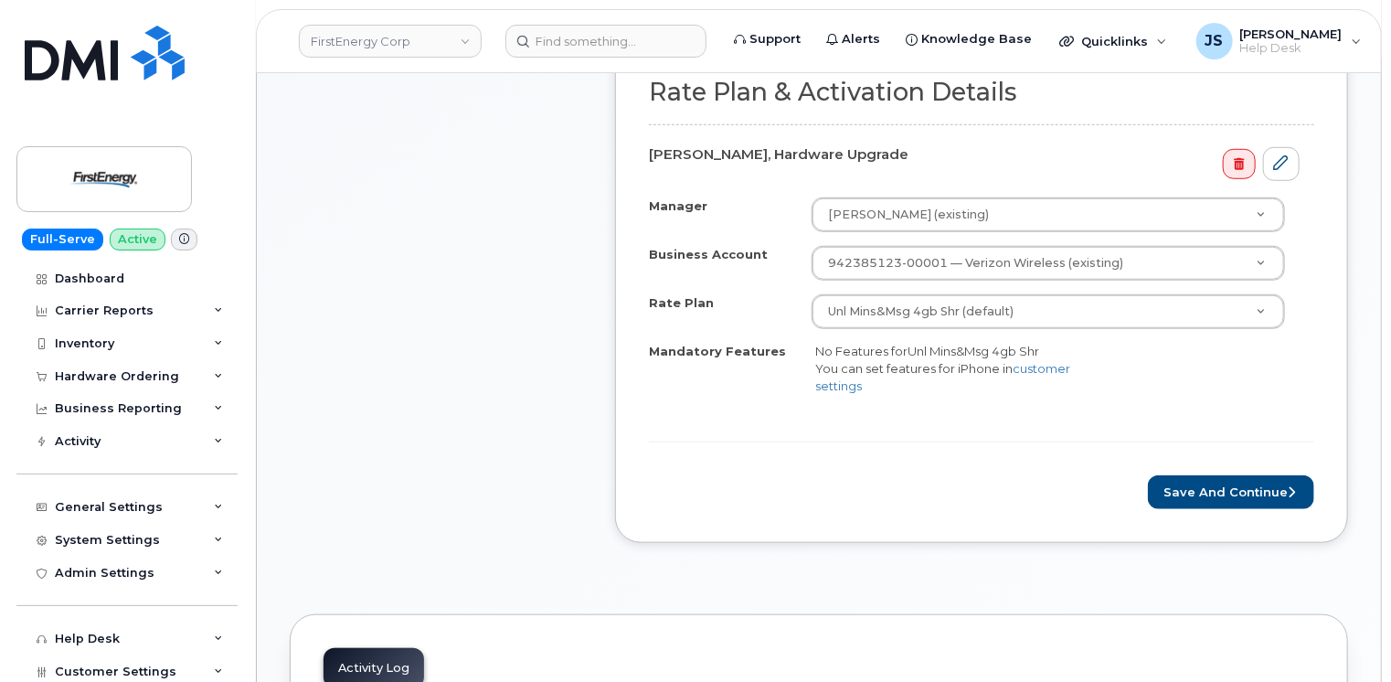
scroll to position [640, 0]
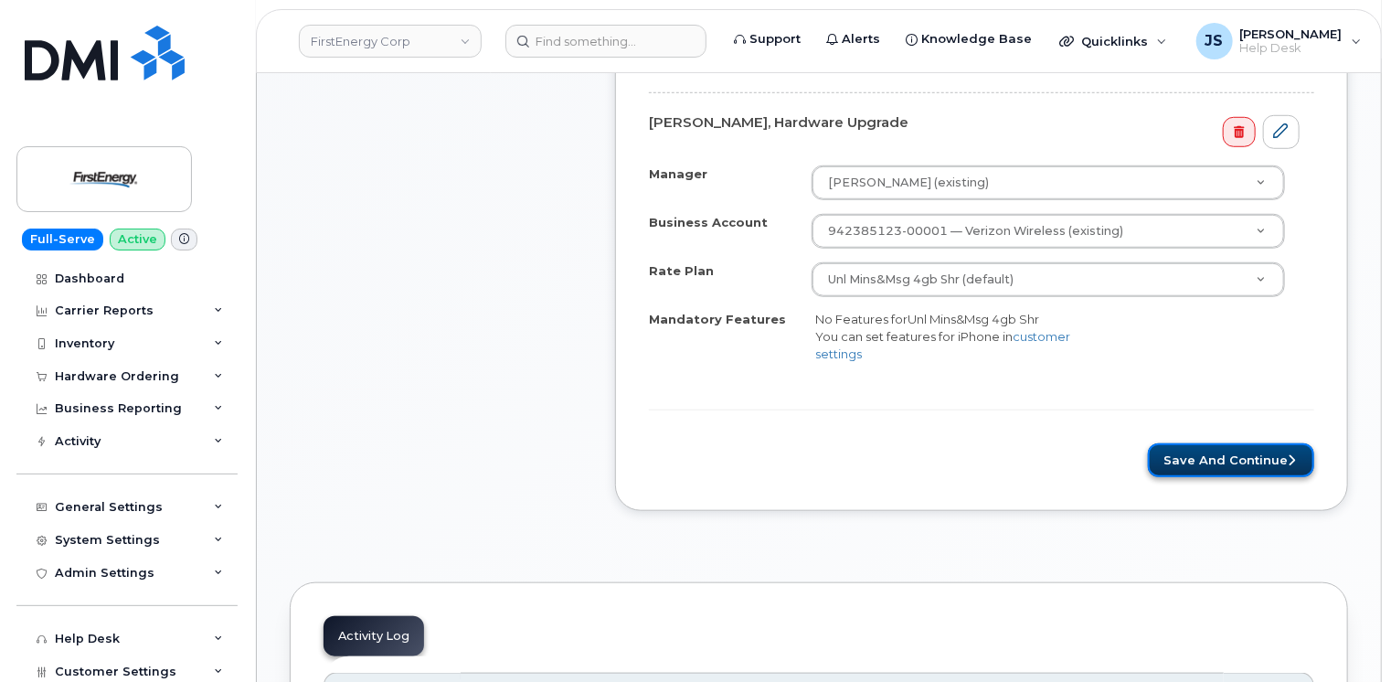
click at [1257, 459] on button "Save and Continue" at bounding box center [1231, 460] width 166 height 34
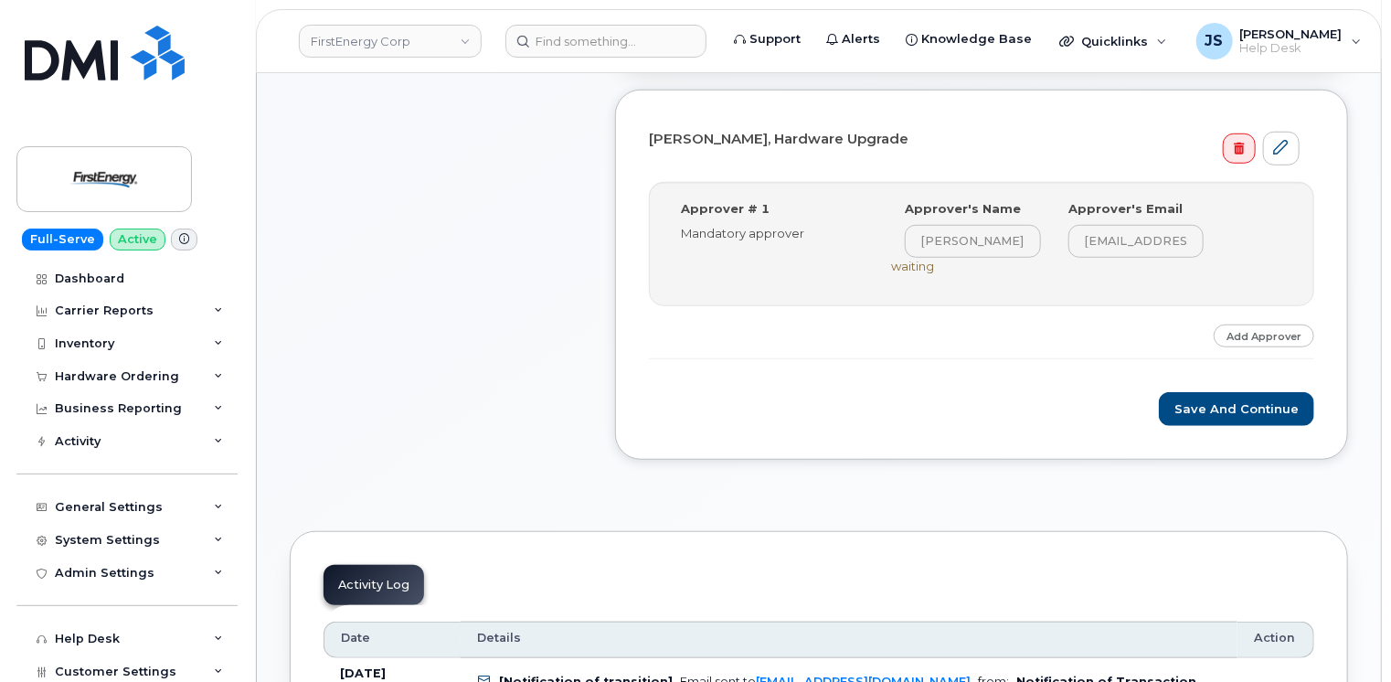
scroll to position [548, 0]
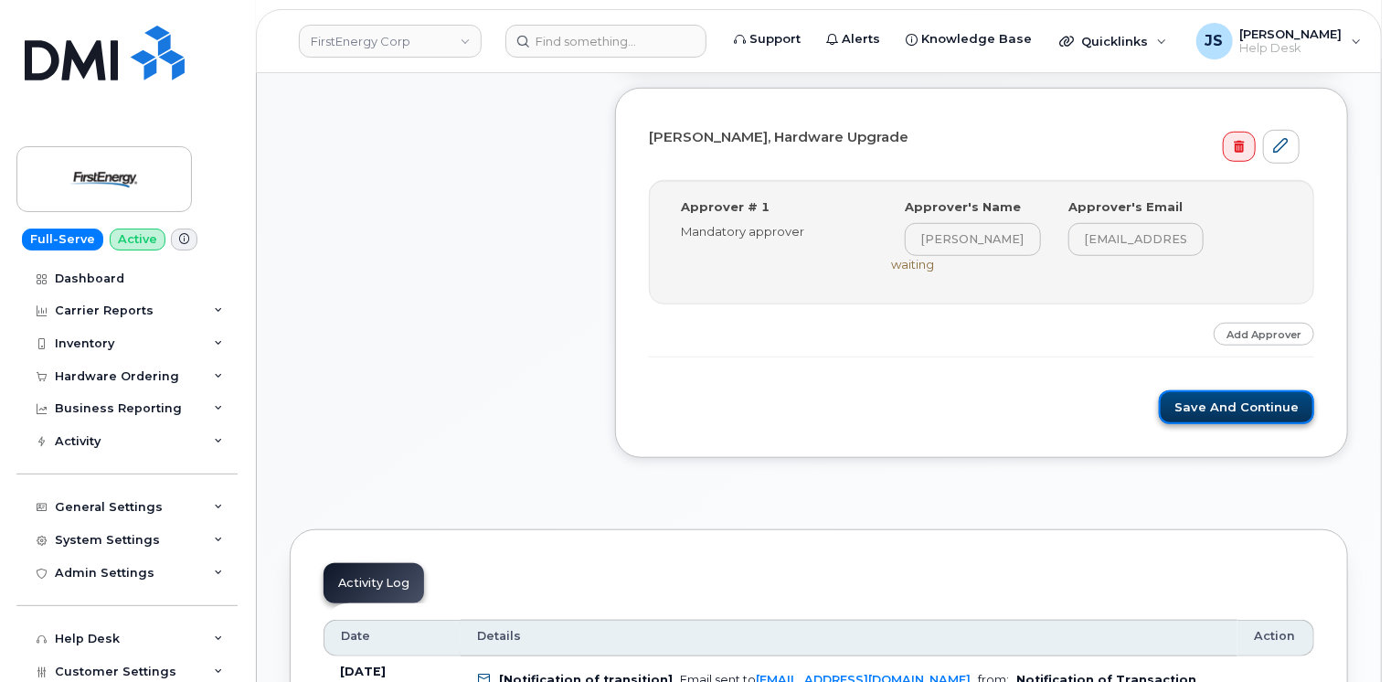
click at [1243, 414] on button "Save and Continue" at bounding box center [1236, 407] width 155 height 34
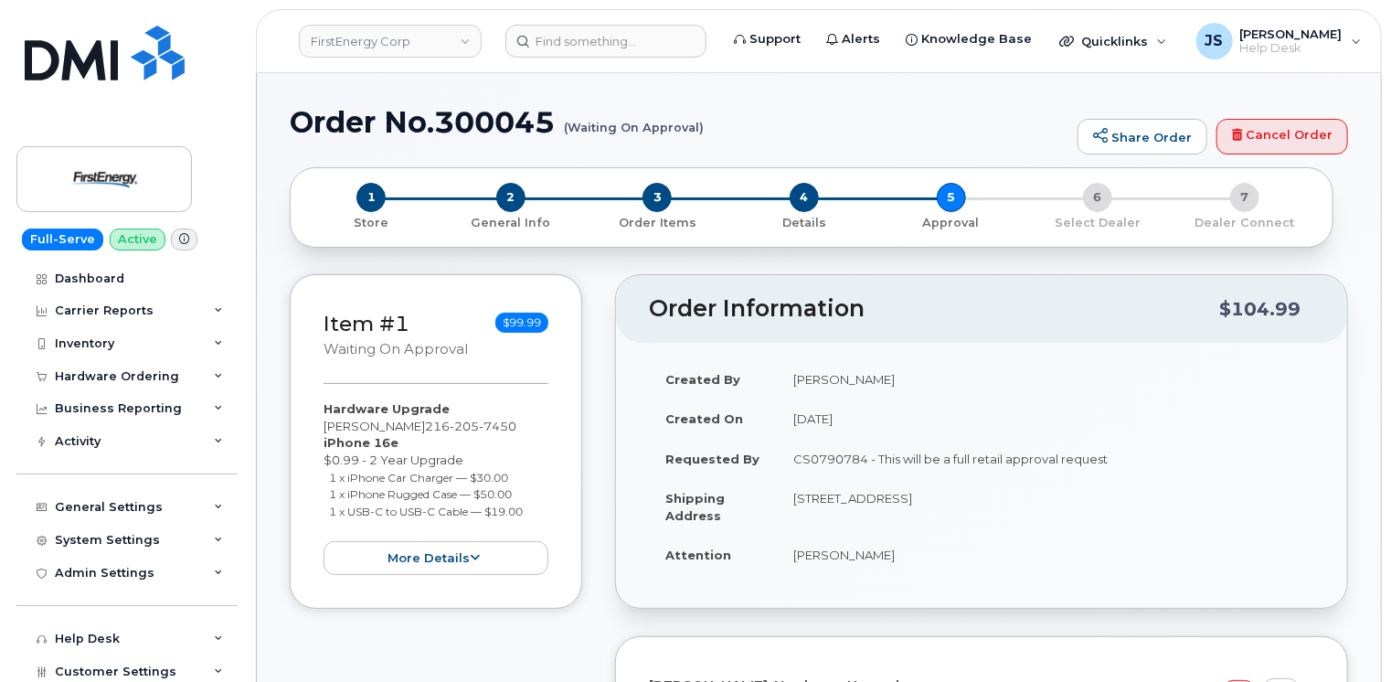
click at [518, 127] on h1 "Order No.300045 (Waiting On Approval)" at bounding box center [679, 122] width 779 height 32
copy h1 "300045"
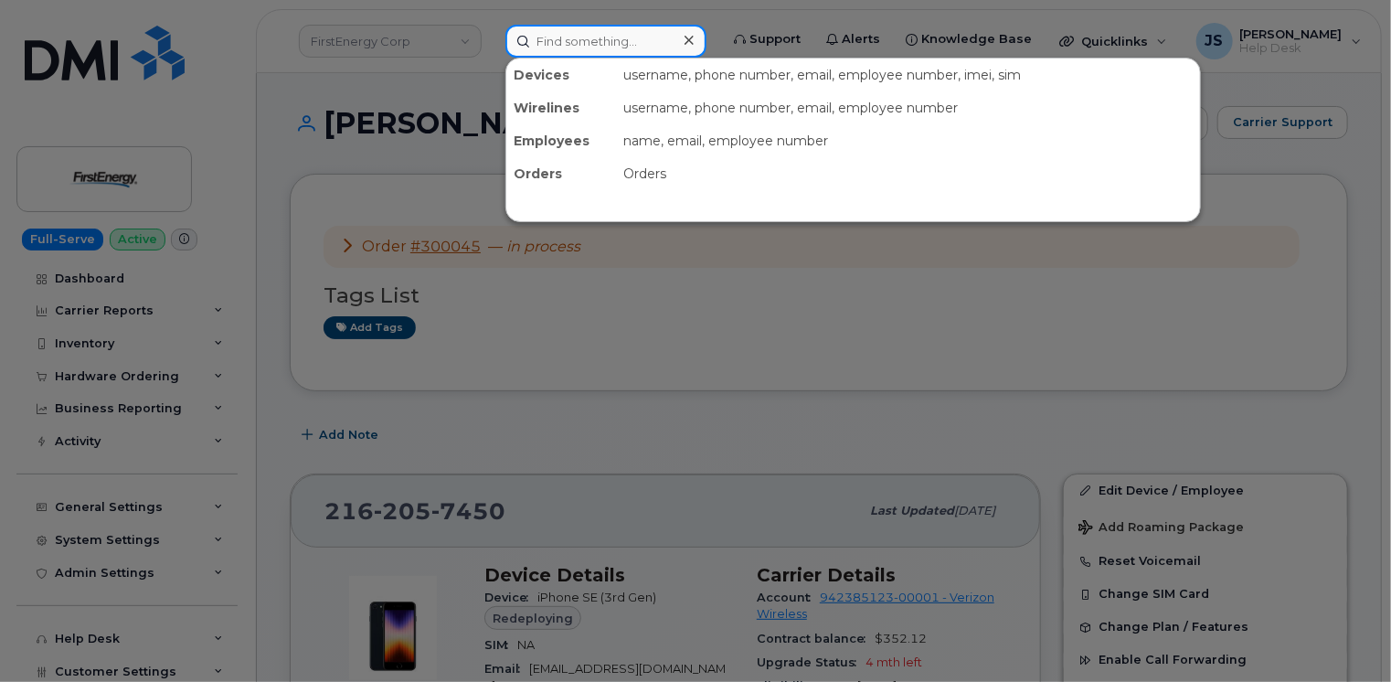
paste input "234-830-1925"
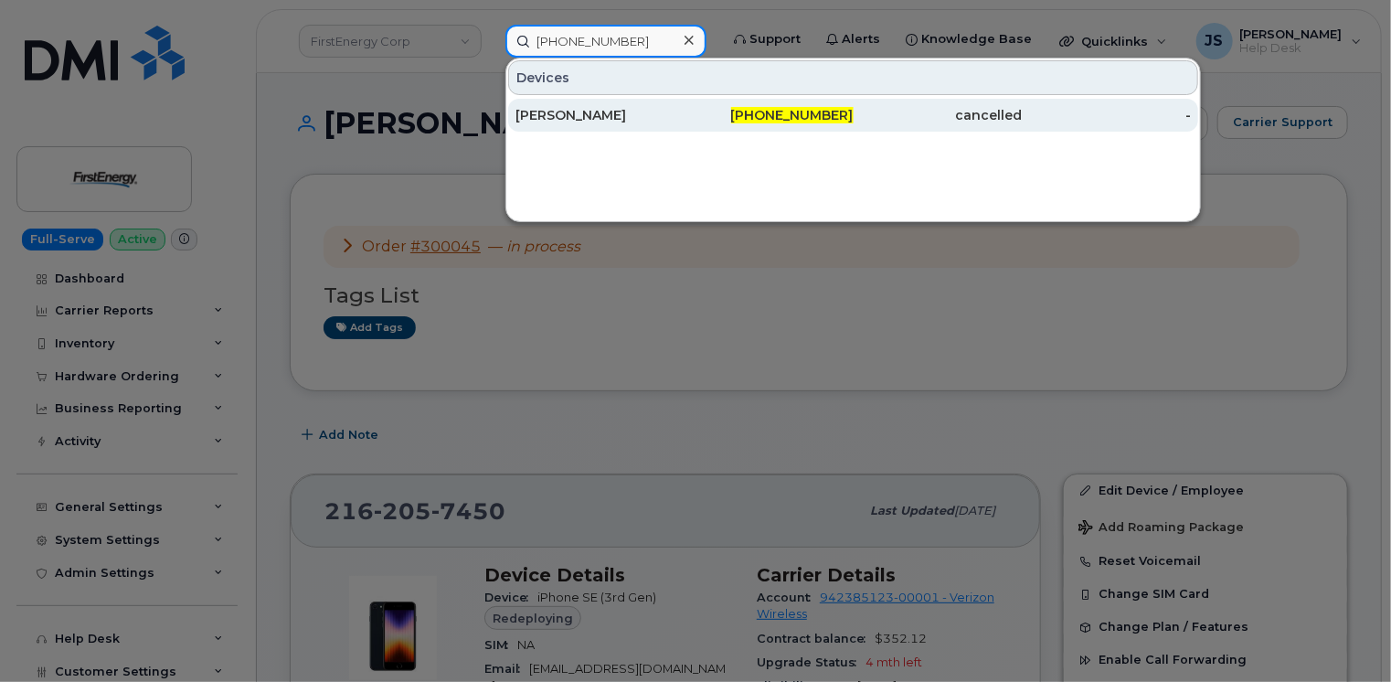
type input "234-830-1925"
click at [596, 121] on div "JOSEPH J WIDECAN" at bounding box center [599, 115] width 169 height 18
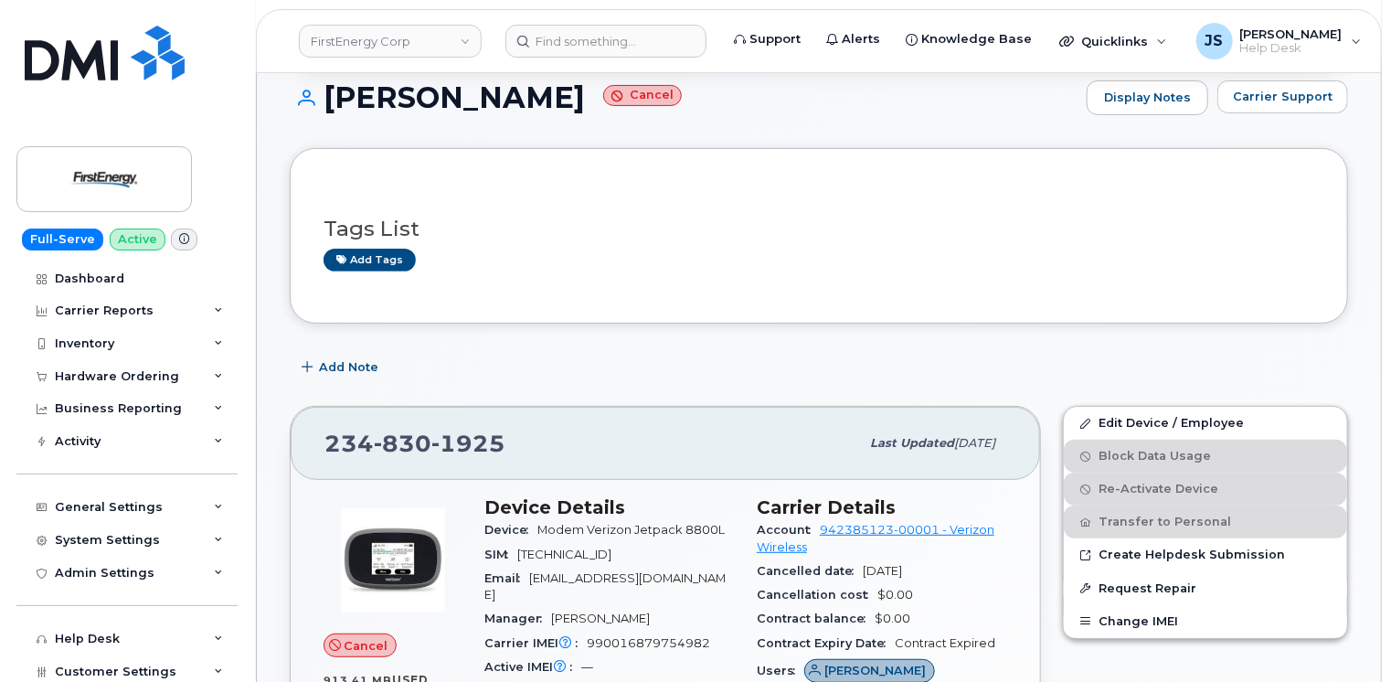
scroll to position [183, 0]
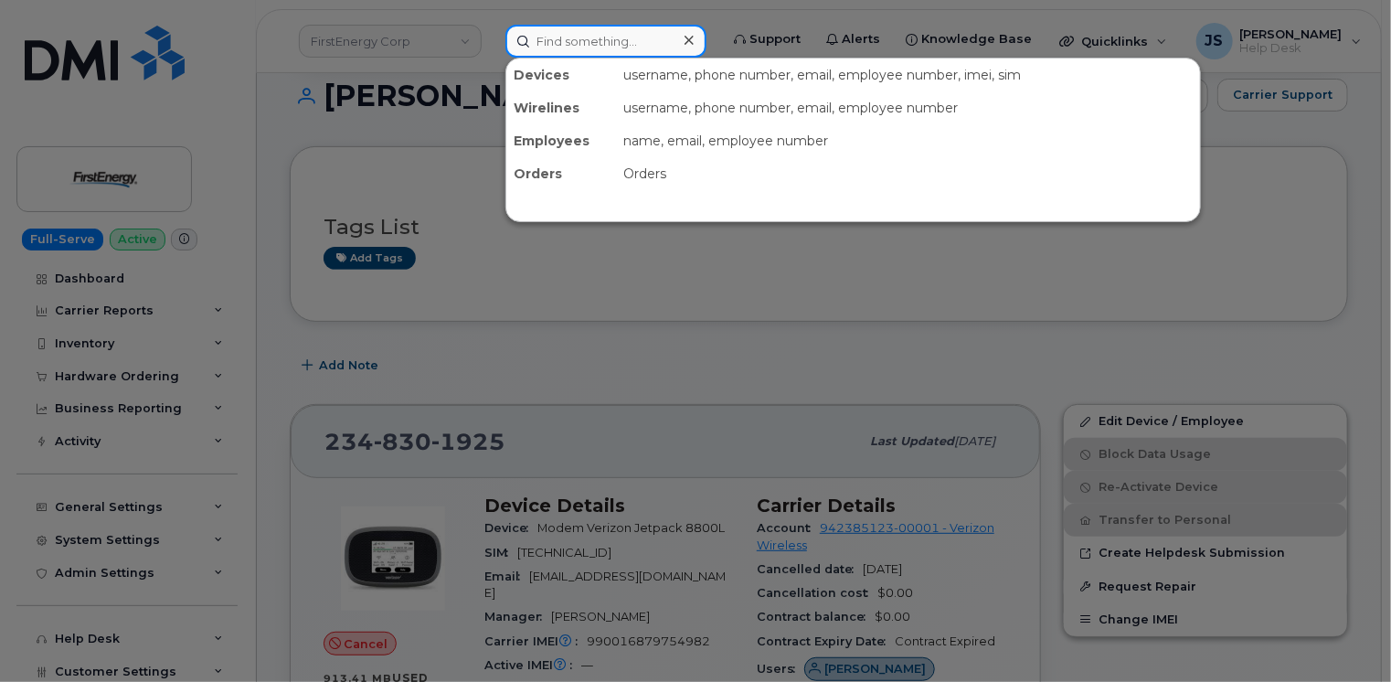
paste input "[PHONE_NUMBER]"
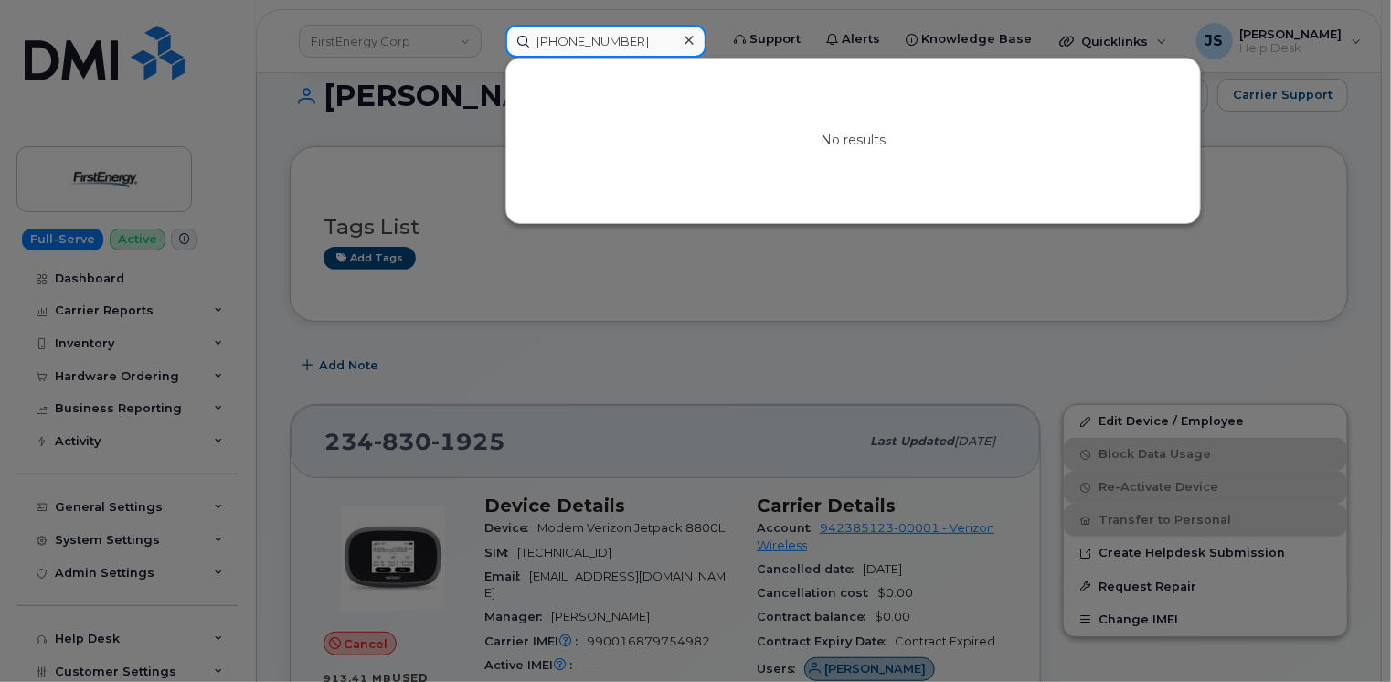
click at [622, 42] on input "440-754-6592" at bounding box center [605, 41] width 201 height 33
paste input "(216) 536-0217"
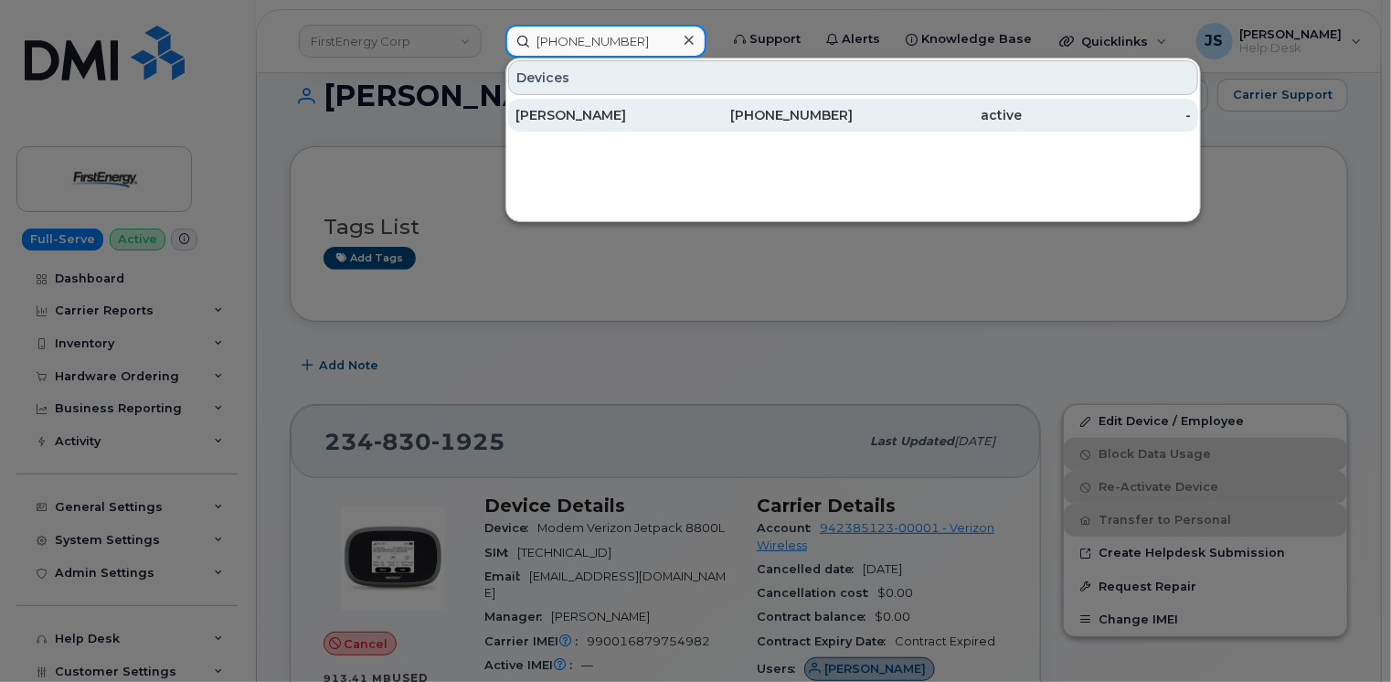
type input "(216) 536-0217"
click at [591, 119] on div "Joseph J Widecan" at bounding box center [599, 115] width 169 height 18
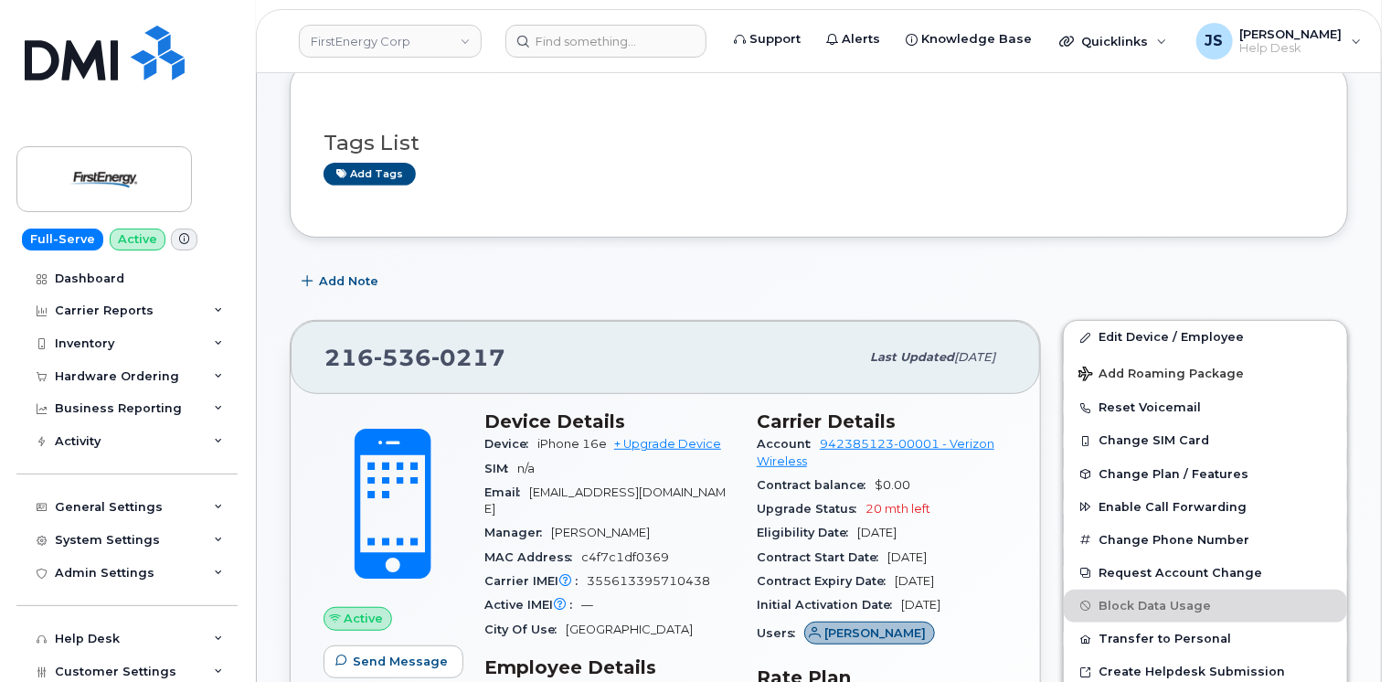
scroll to position [274, 0]
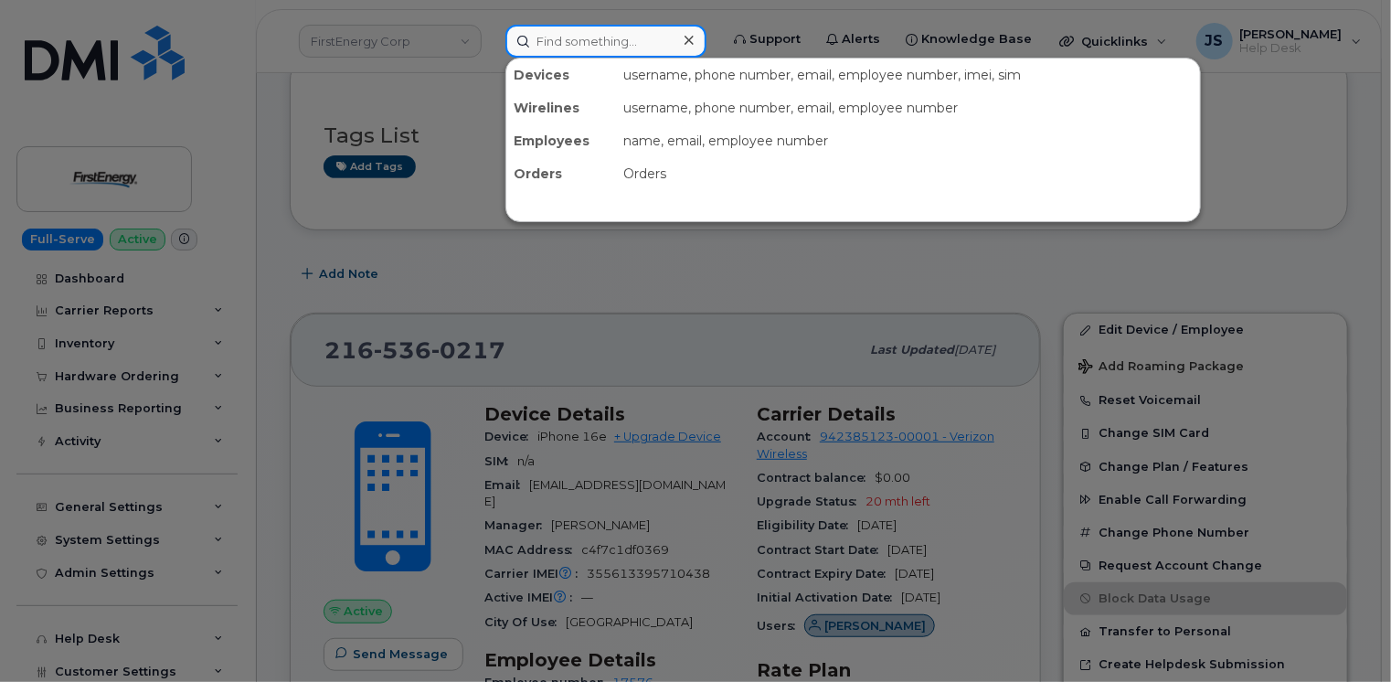
paste input "(878) 600-9011"
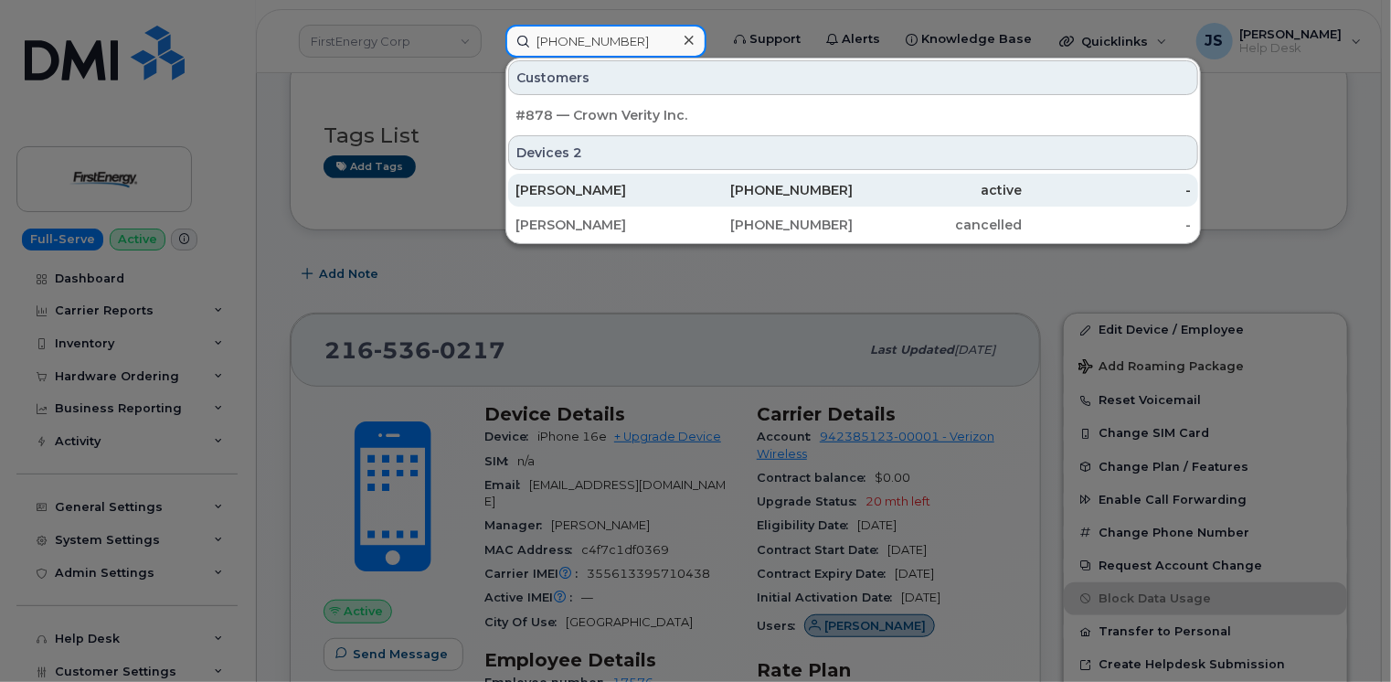
type input "(878) 600-9011"
click at [592, 186] on div "[PERSON_NAME]" at bounding box center [599, 190] width 169 height 18
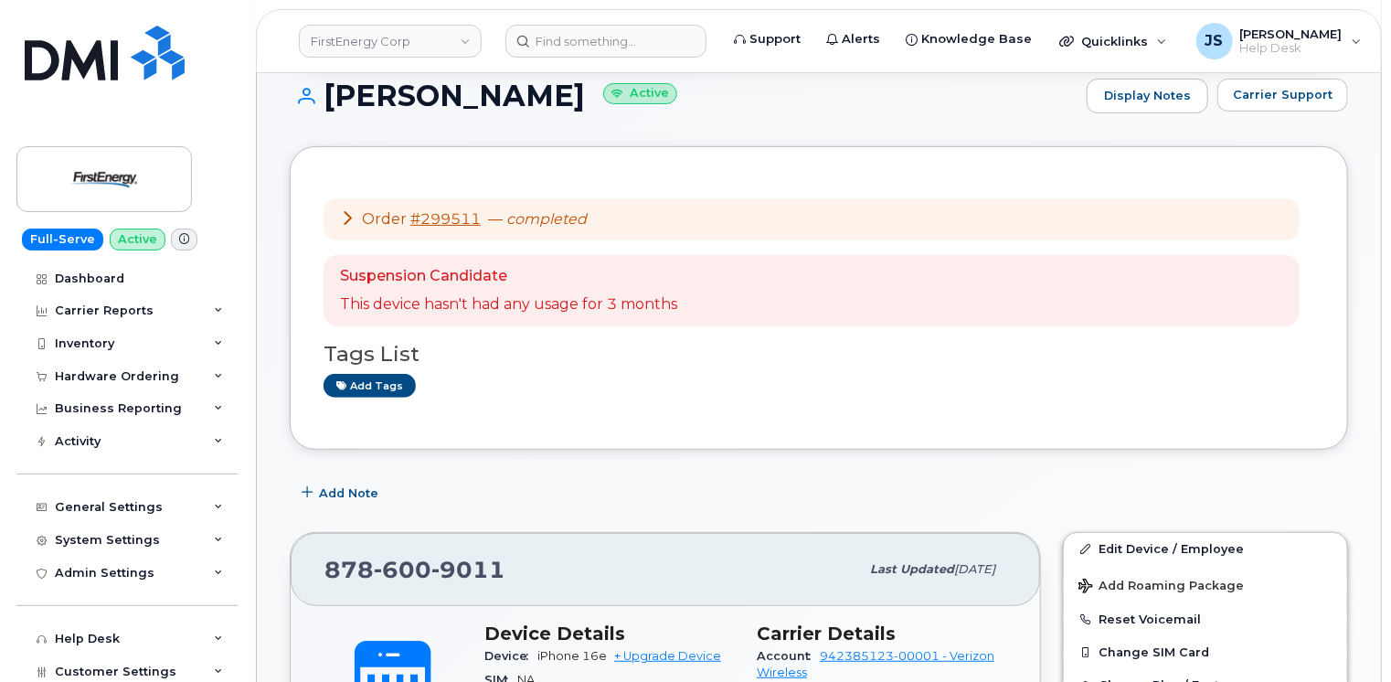
scroll to position [91, 0]
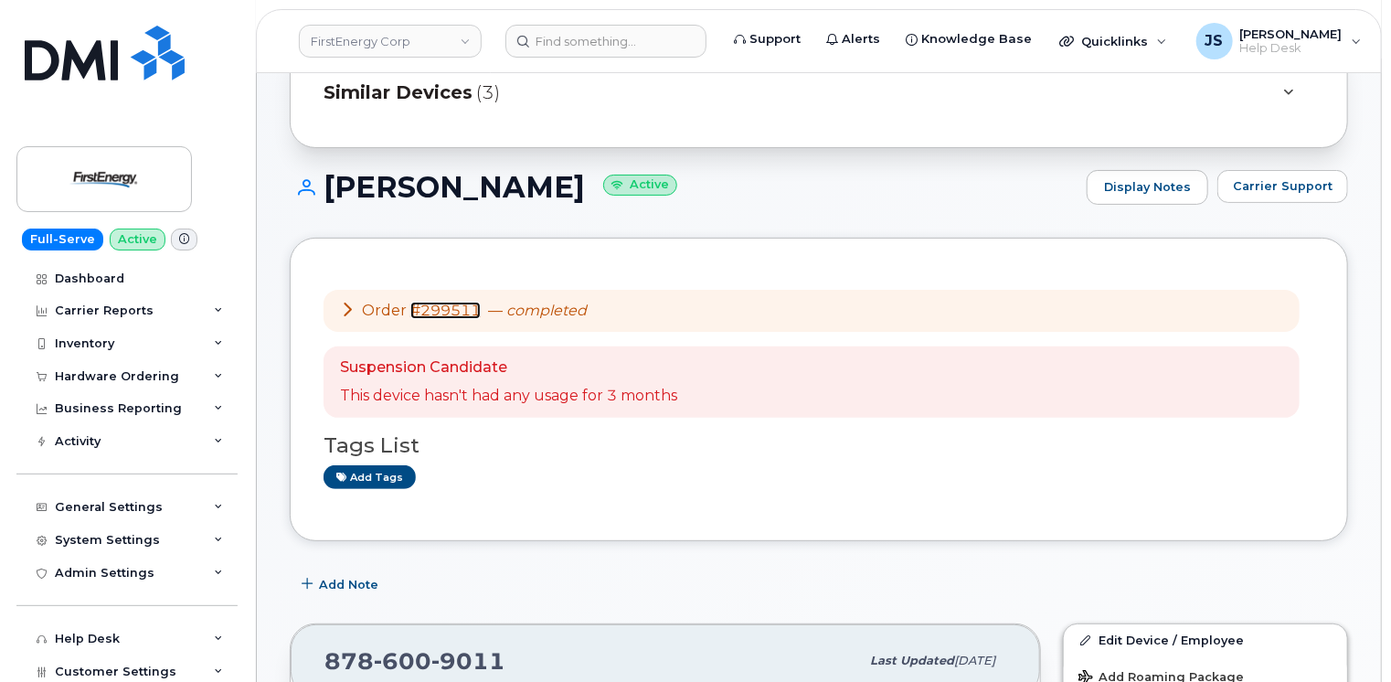
click at [447, 313] on link "#299511" at bounding box center [445, 310] width 70 height 17
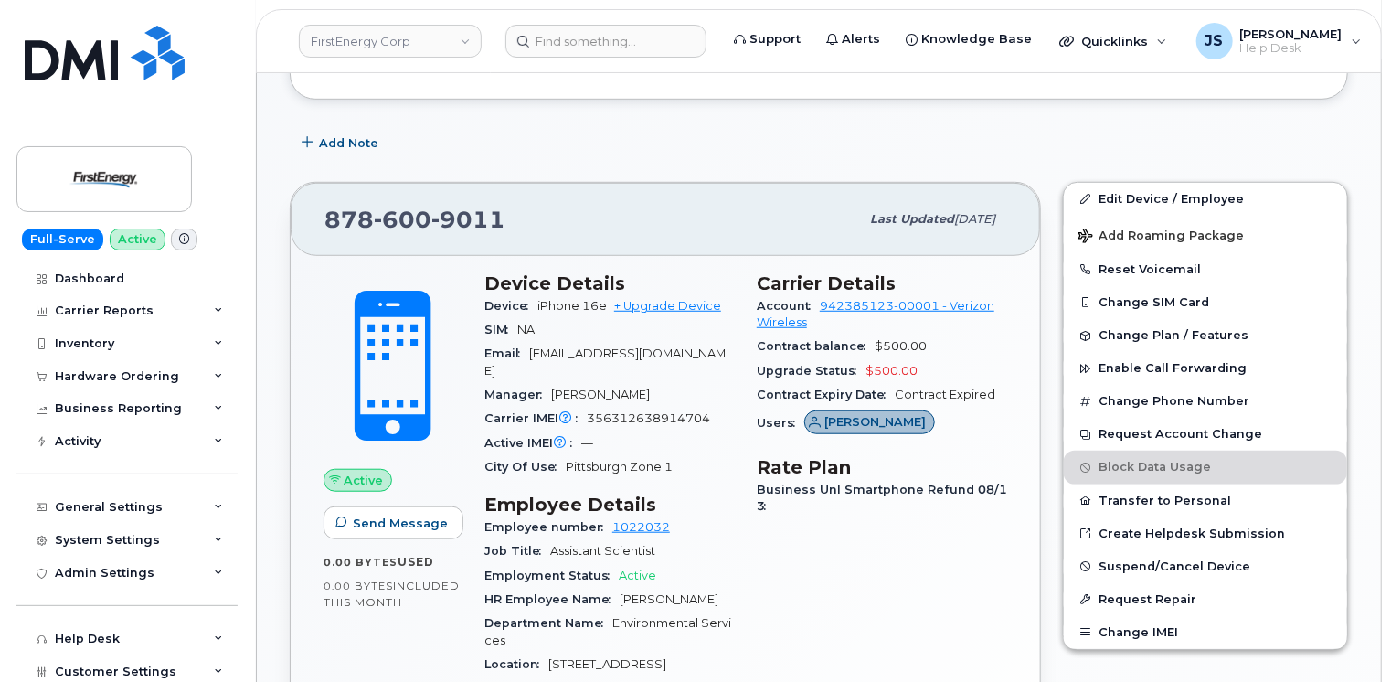
scroll to position [548, 0]
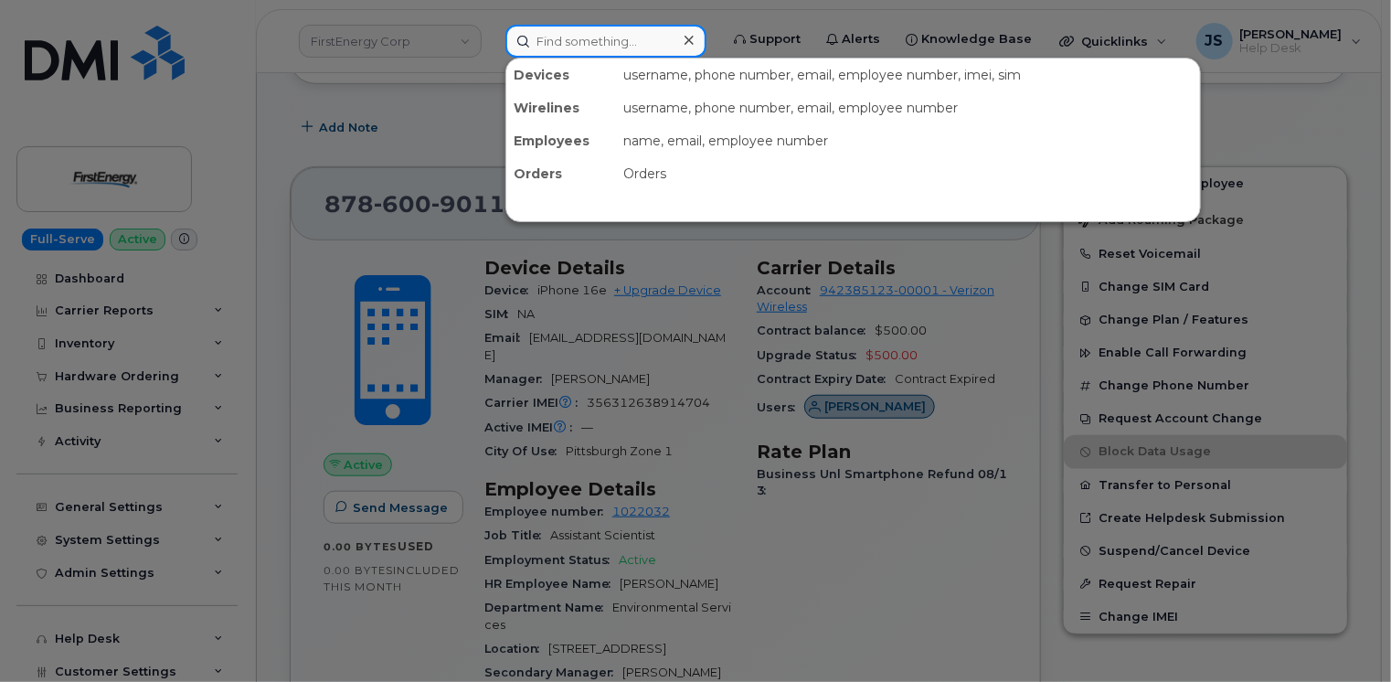
paste input "8142705586"
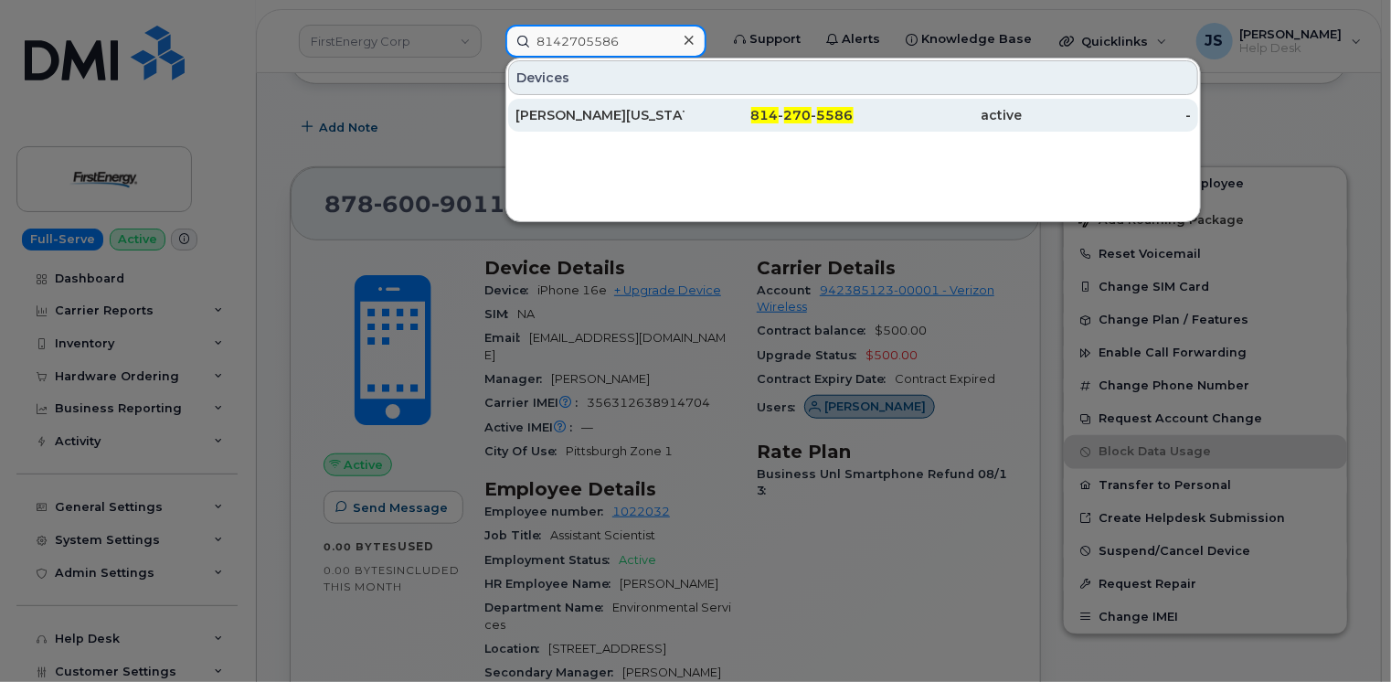
type input "8142705586"
click at [632, 115] on div "NATHANIEL E WASHINGTON SR" at bounding box center [599, 115] width 169 height 18
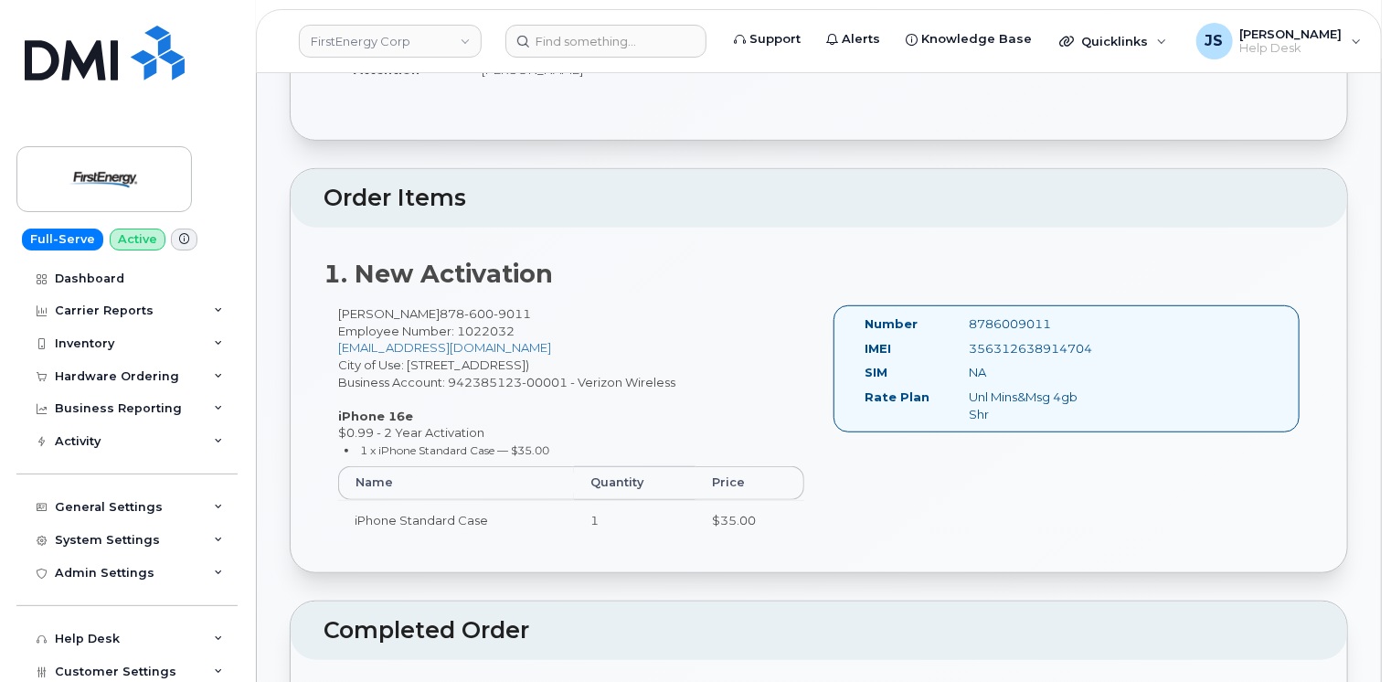
scroll to position [366, 0]
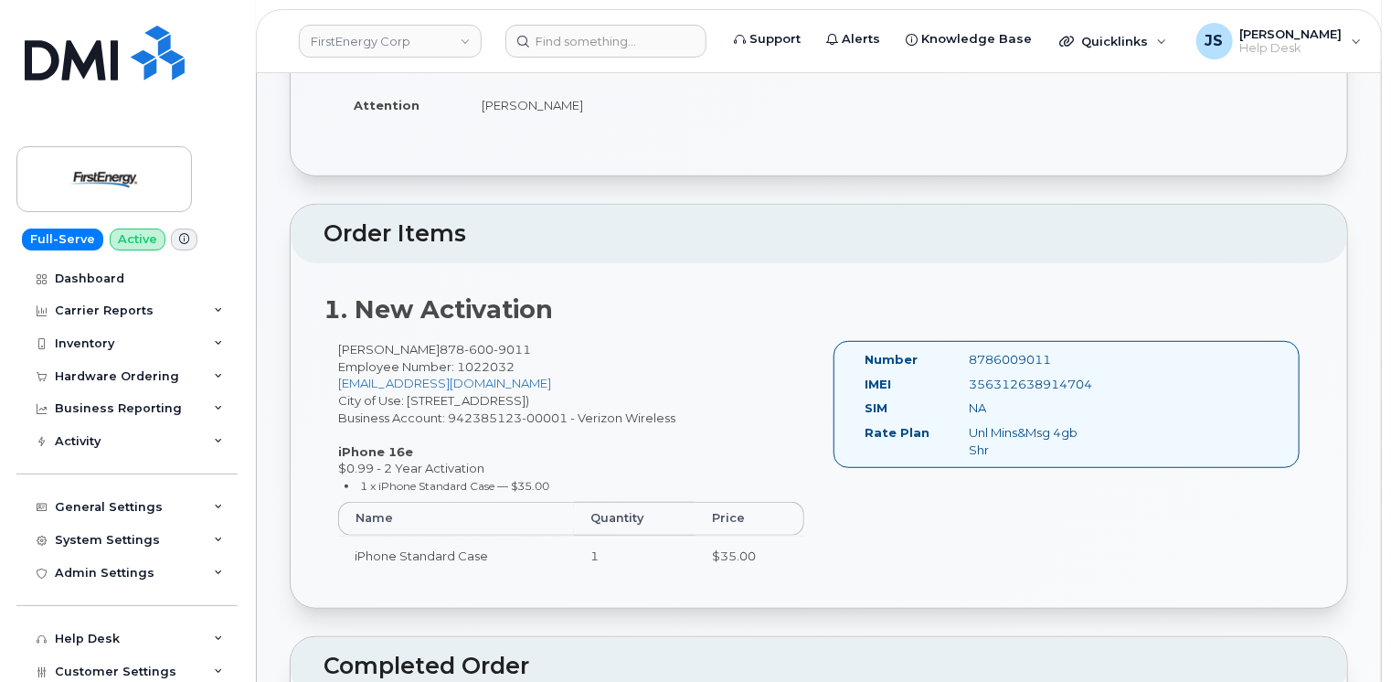
click at [996, 380] on div "356312638914704" at bounding box center [1029, 384] width 146 height 17
copy div "356312638914704"
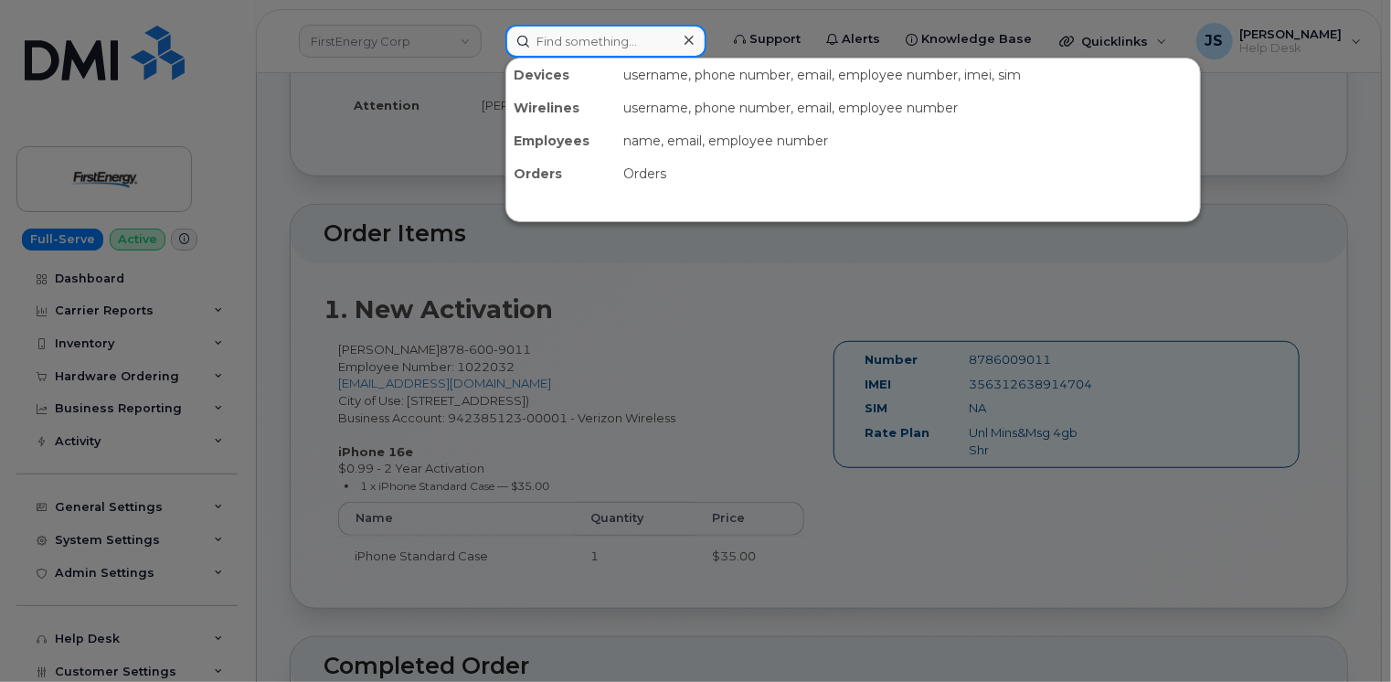
paste input "878-295-1484"
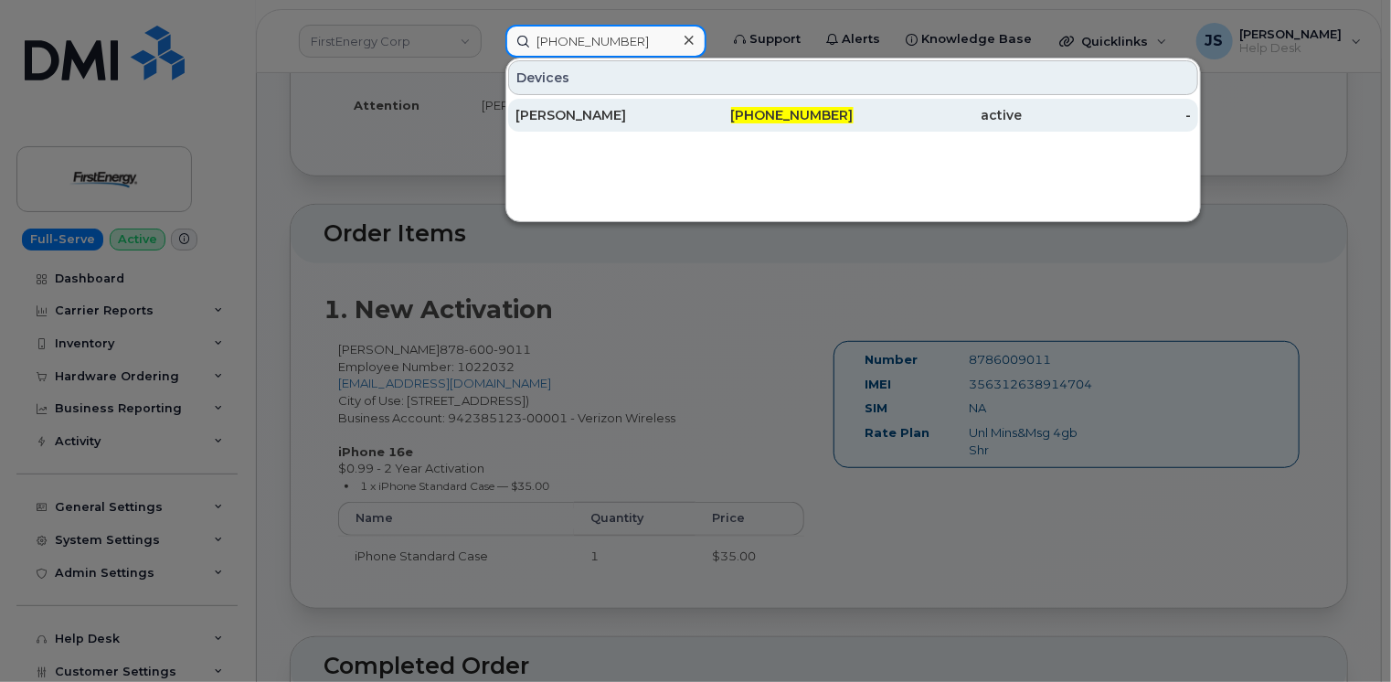
type input "878-295-1484"
click at [620, 120] on div "[PERSON_NAME]" at bounding box center [599, 115] width 169 height 18
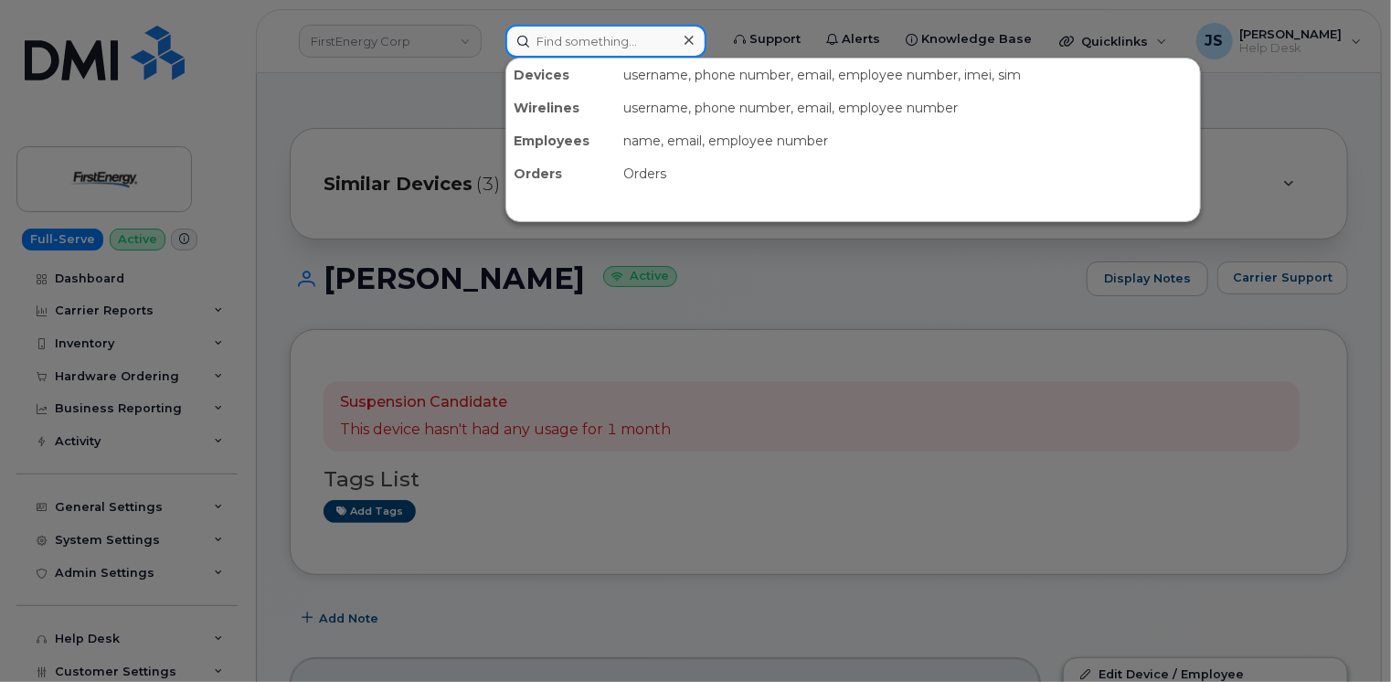
paste input "878-600-9011"
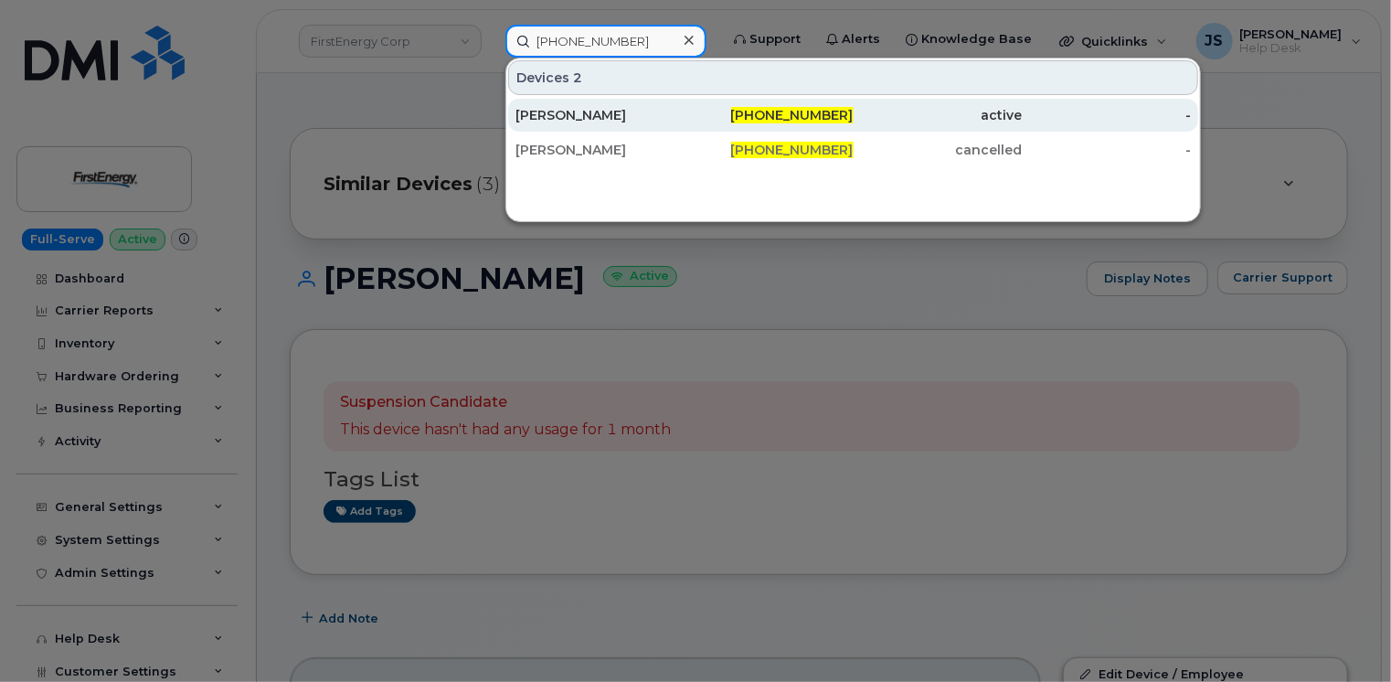
type input "878-600-9011"
click at [618, 119] on div "Jacob Levendosky" at bounding box center [599, 115] width 169 height 18
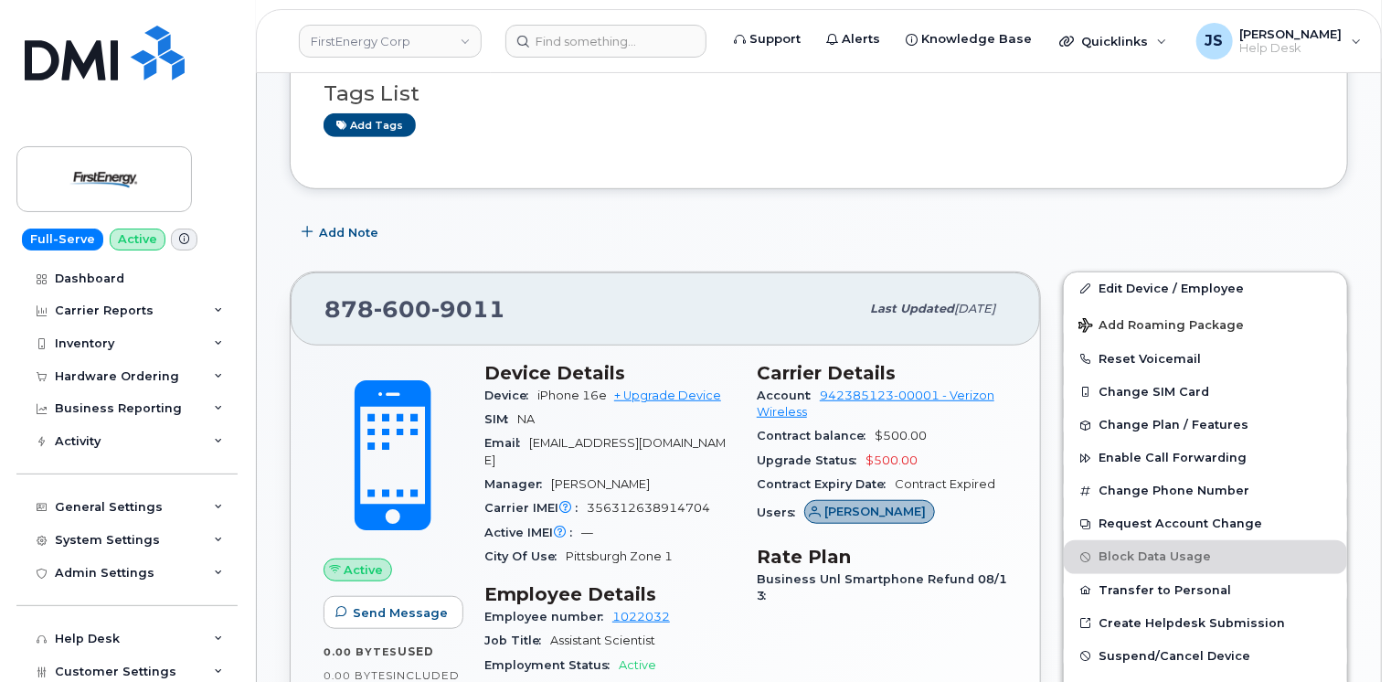
scroll to position [457, 0]
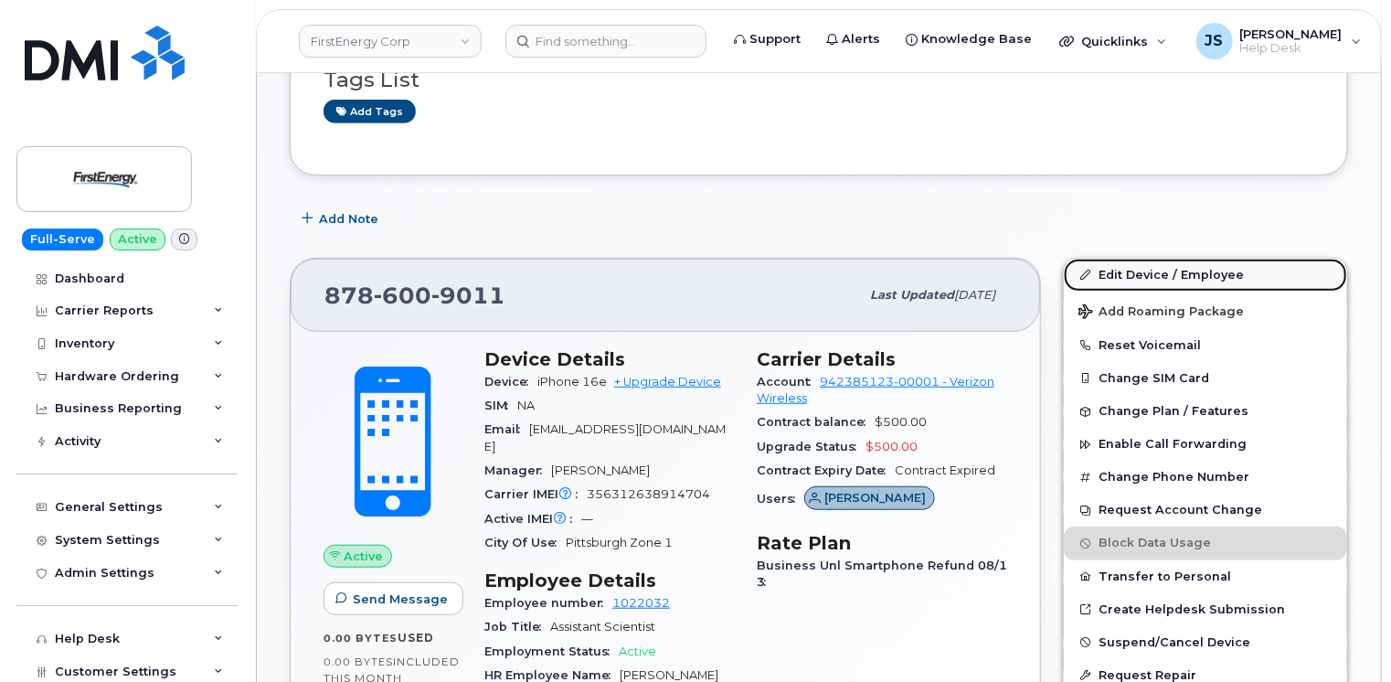
click at [1152, 276] on link "Edit Device / Employee" at bounding box center [1205, 275] width 283 height 33
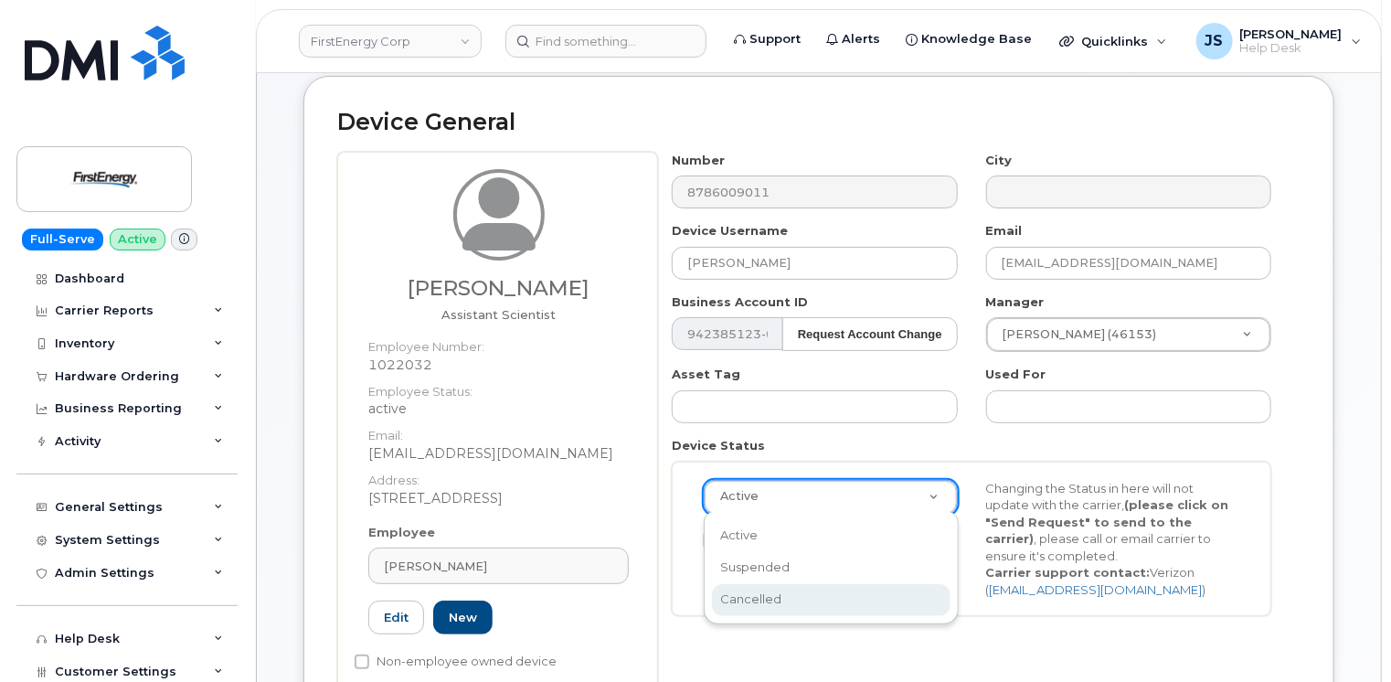
scroll to position [0, 5]
select select "cancelled"
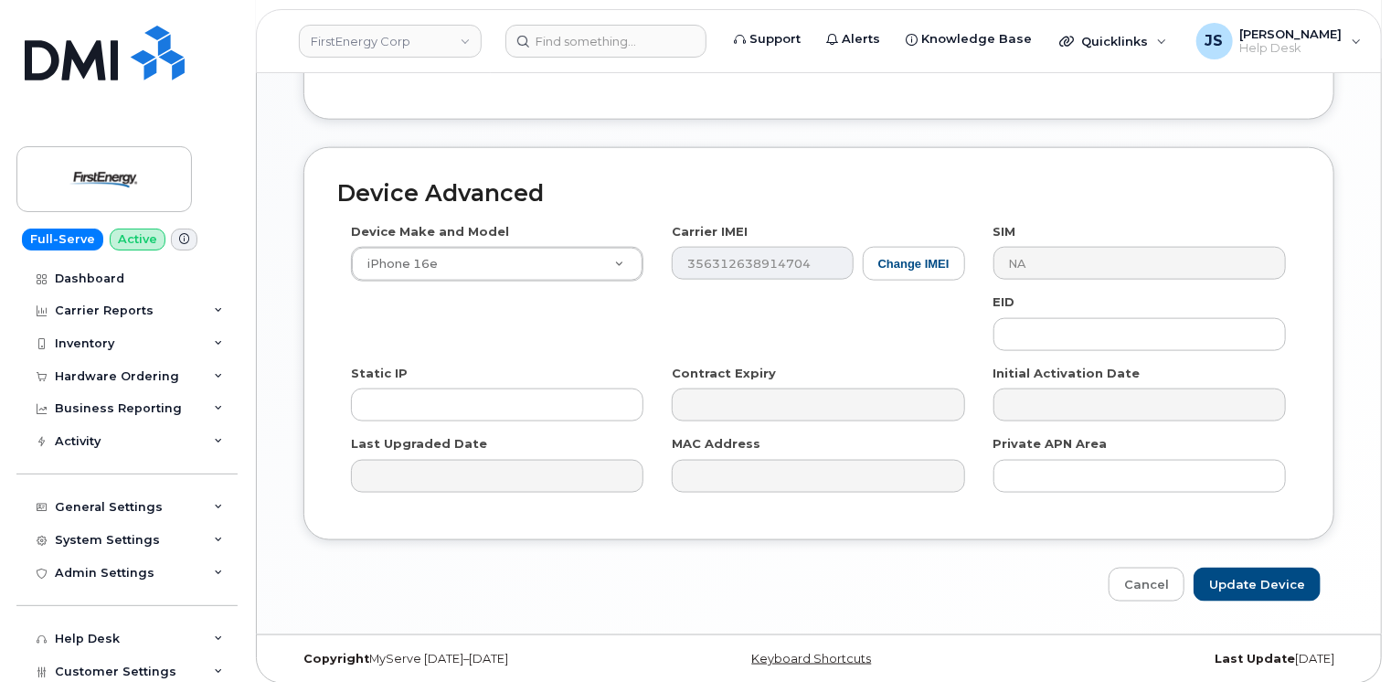
scroll to position [1031, 0]
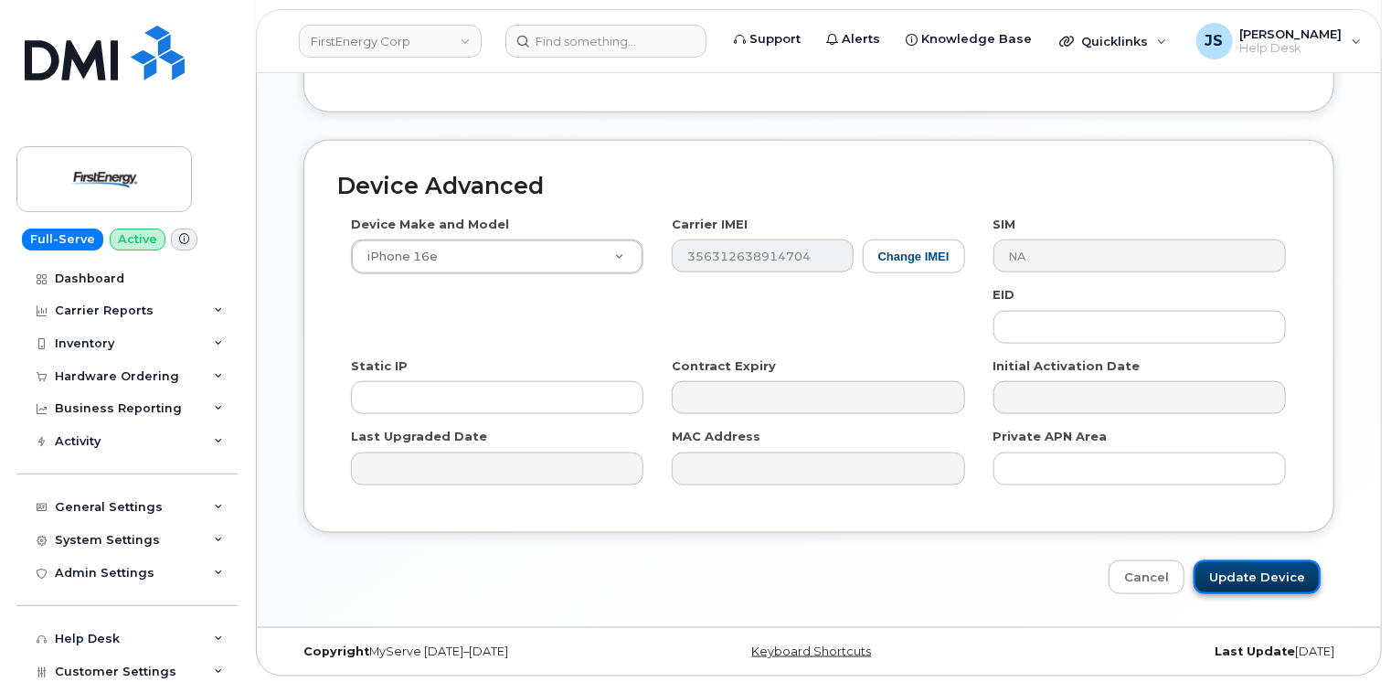
click at [1283, 573] on input "Update Device" at bounding box center [1257, 577] width 127 height 34
type input "Saving..."
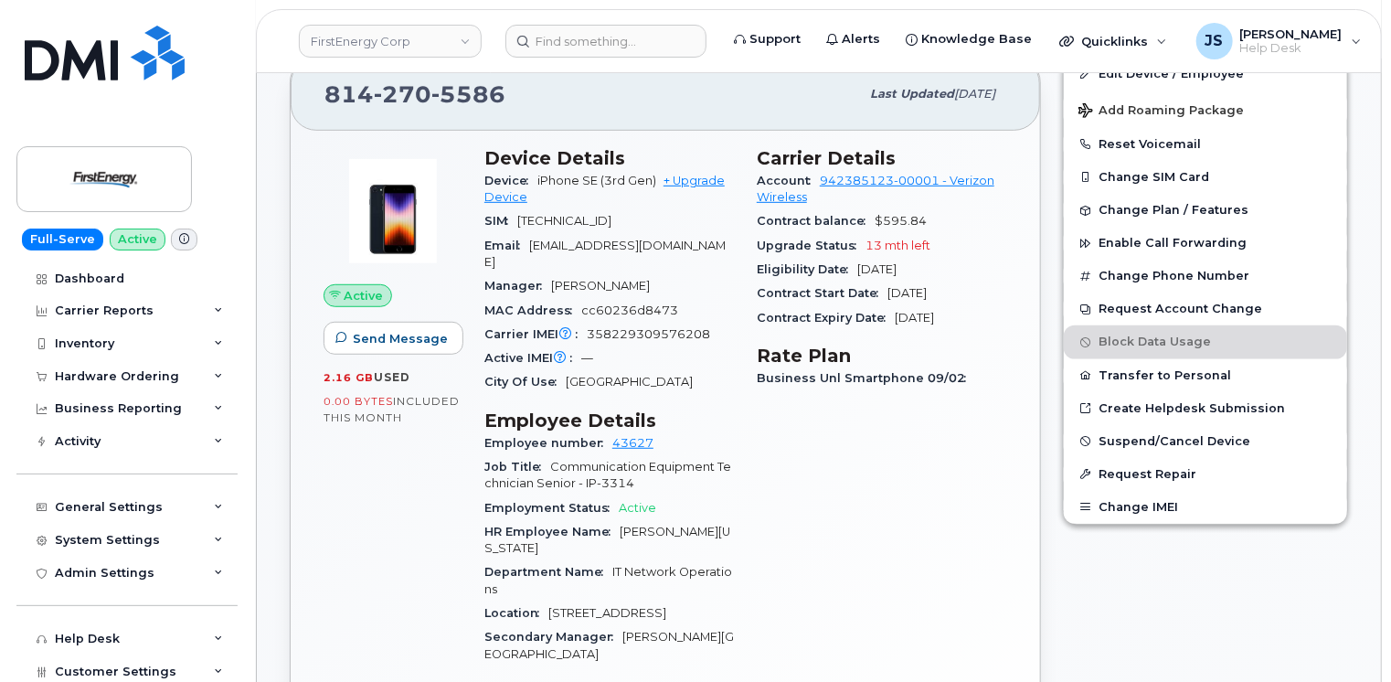
scroll to position [457, 0]
